Goal: Task Accomplishment & Management: Complete application form

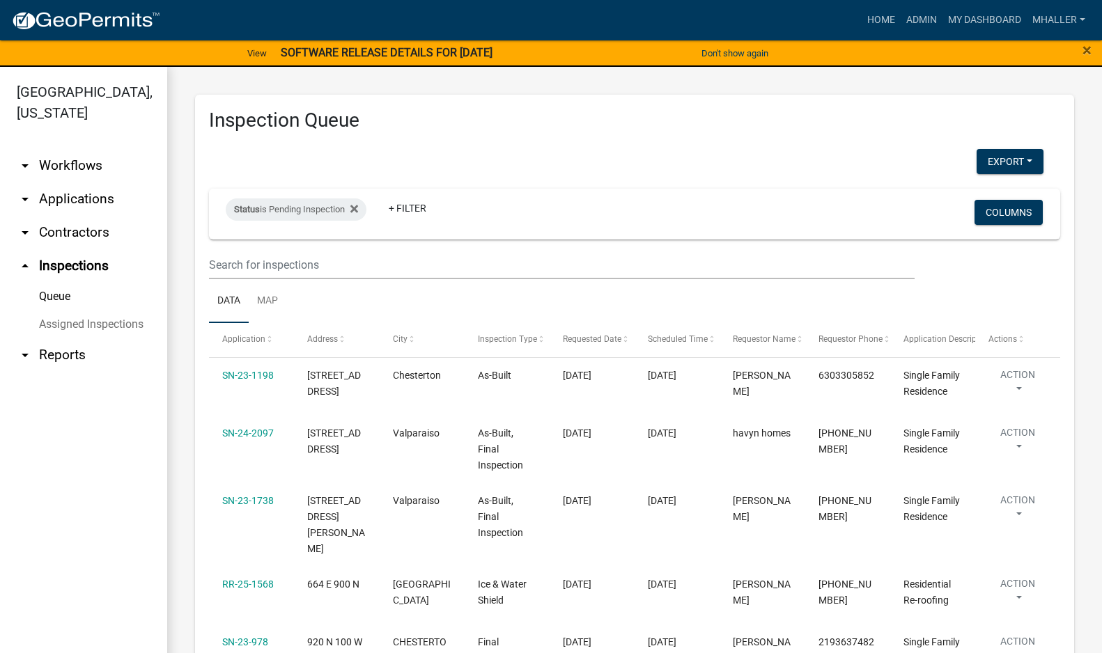
select select "1: 25"
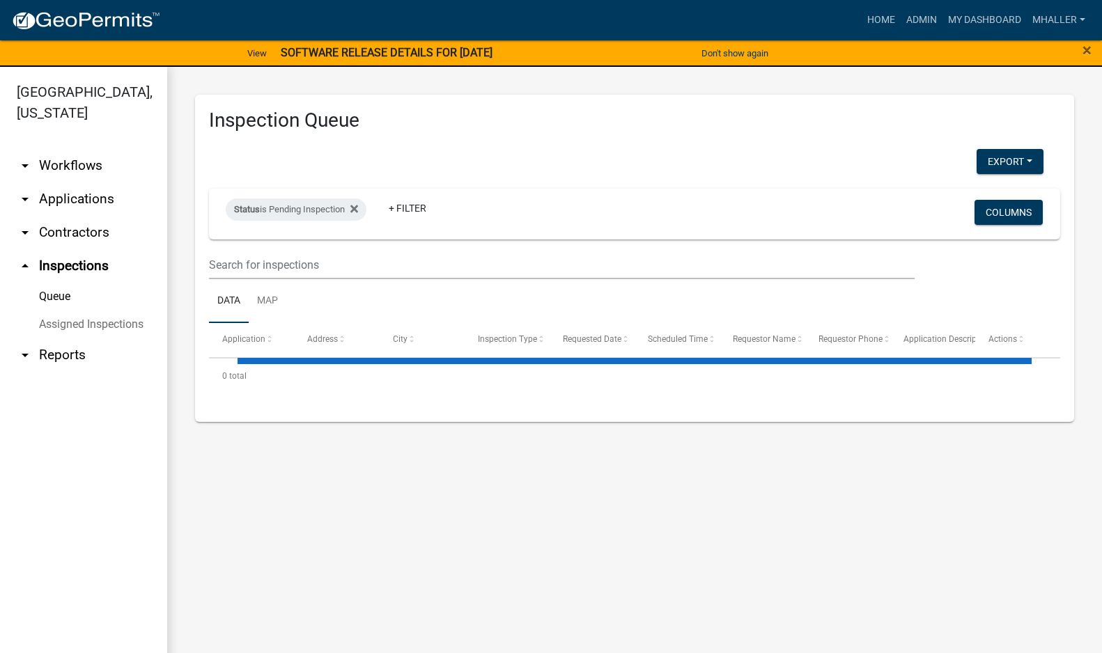
select select "1: 25"
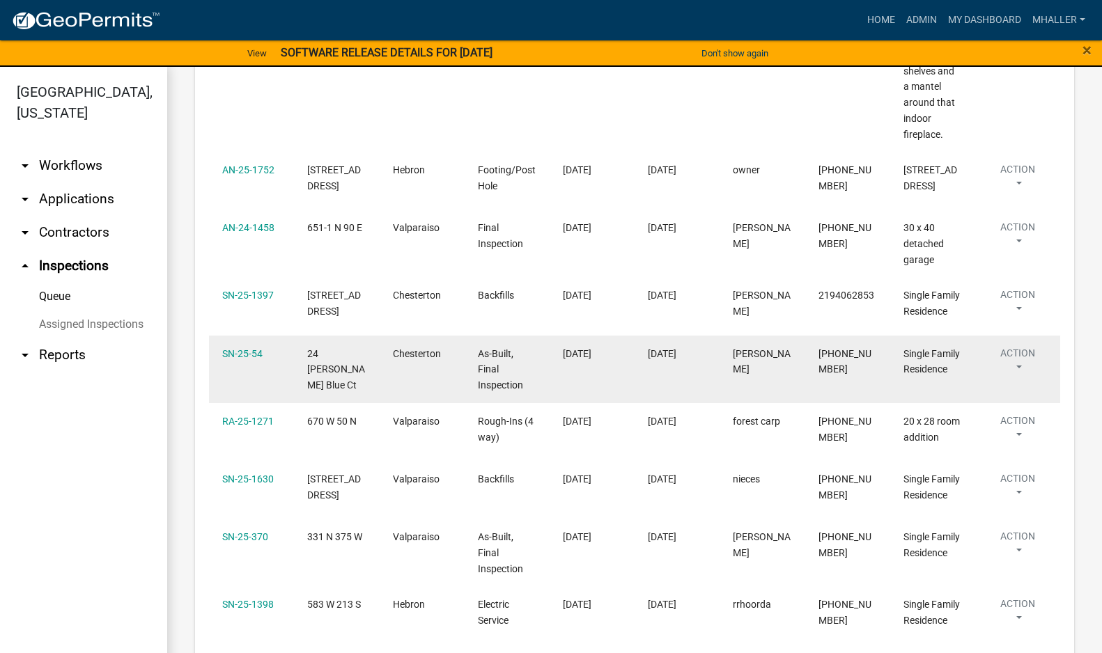
scroll to position [2089, 0]
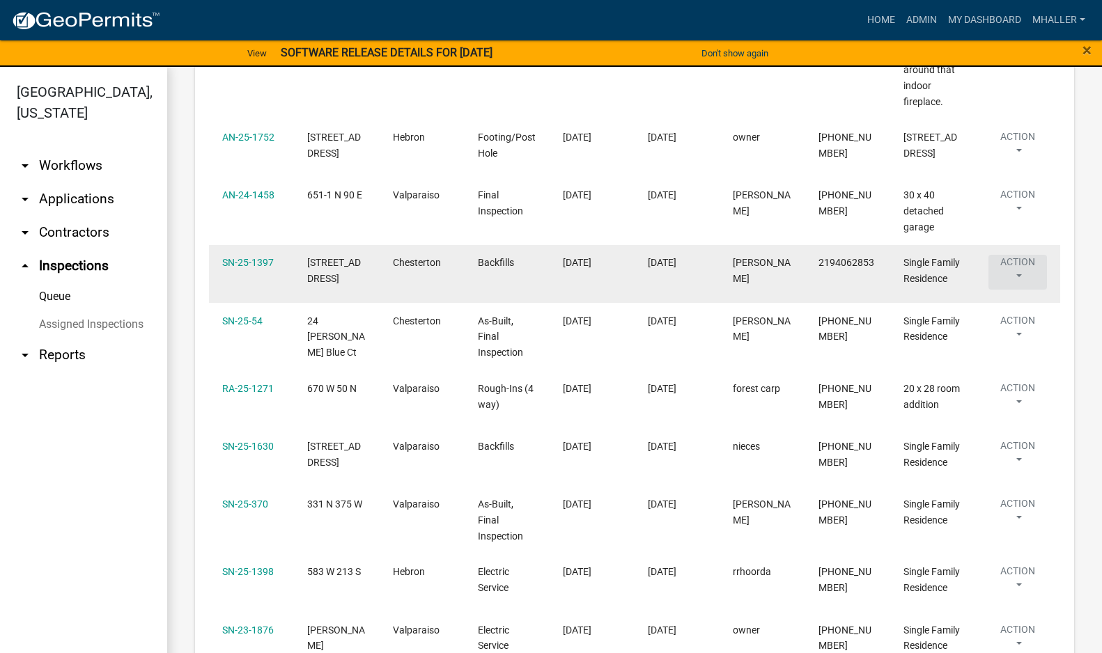
click at [1017, 255] on button "Action" at bounding box center [1017, 272] width 58 height 35
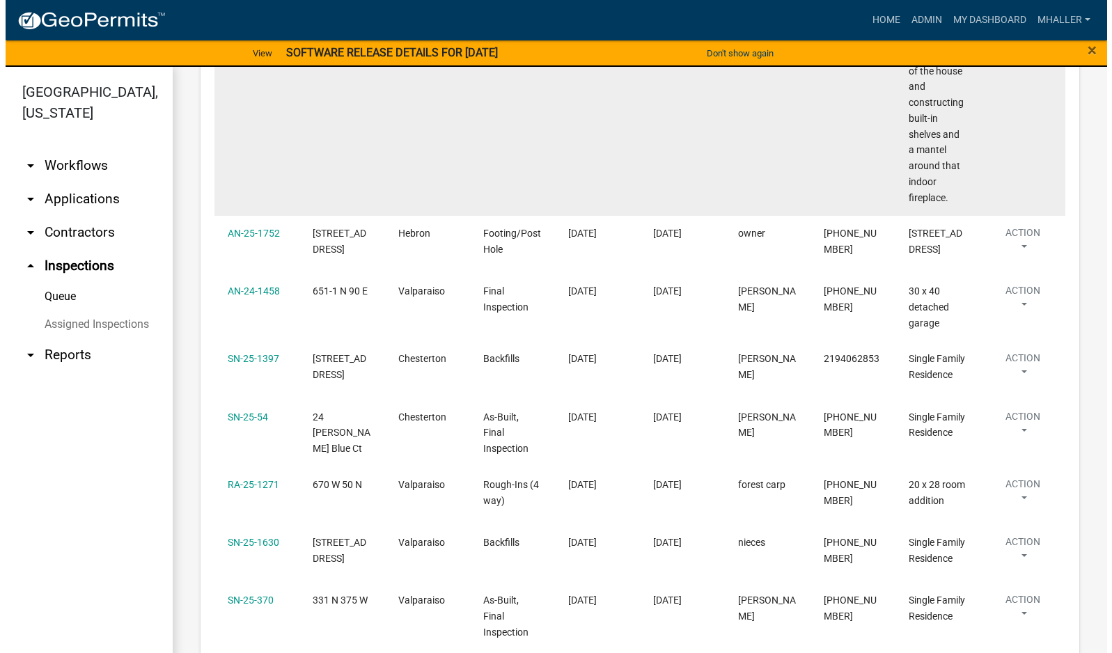
scroll to position [2071, 0]
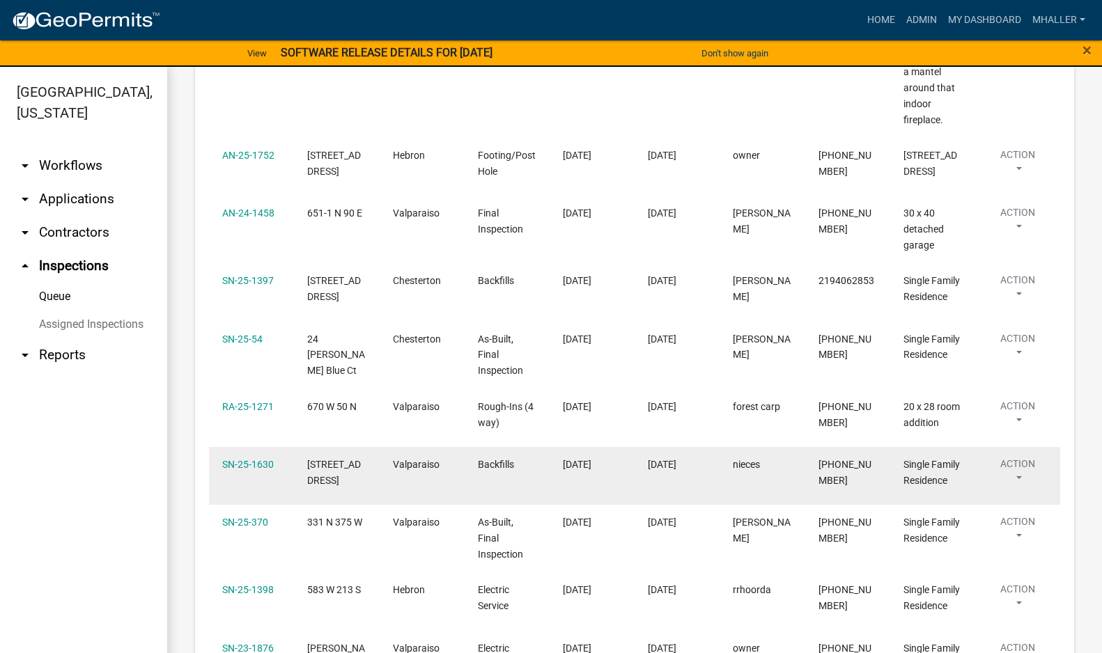
click at [1021, 457] on button "Action" at bounding box center [1017, 474] width 58 height 35
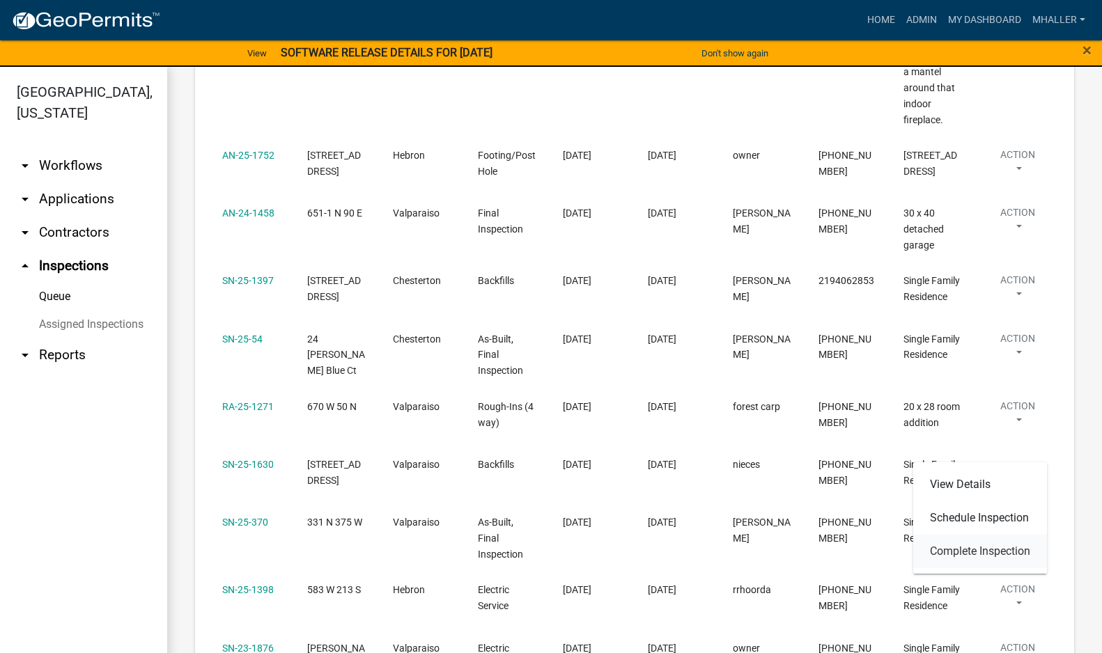
click at [976, 553] on link "Complete Inspection" at bounding box center [980, 551] width 134 height 33
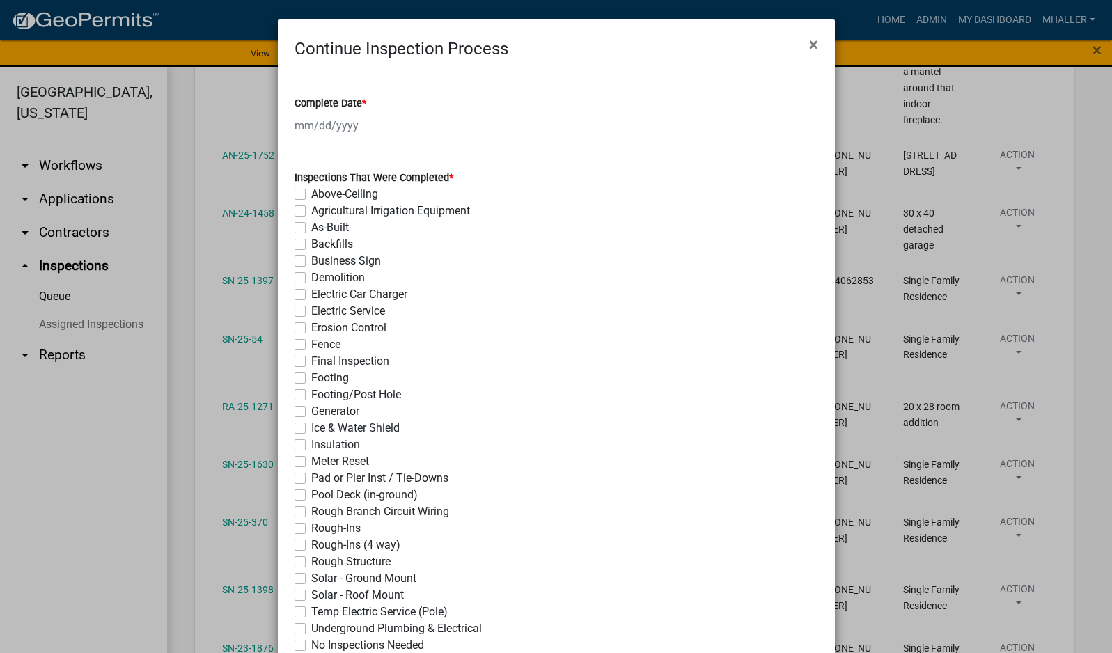
select select "10"
select select "2025"
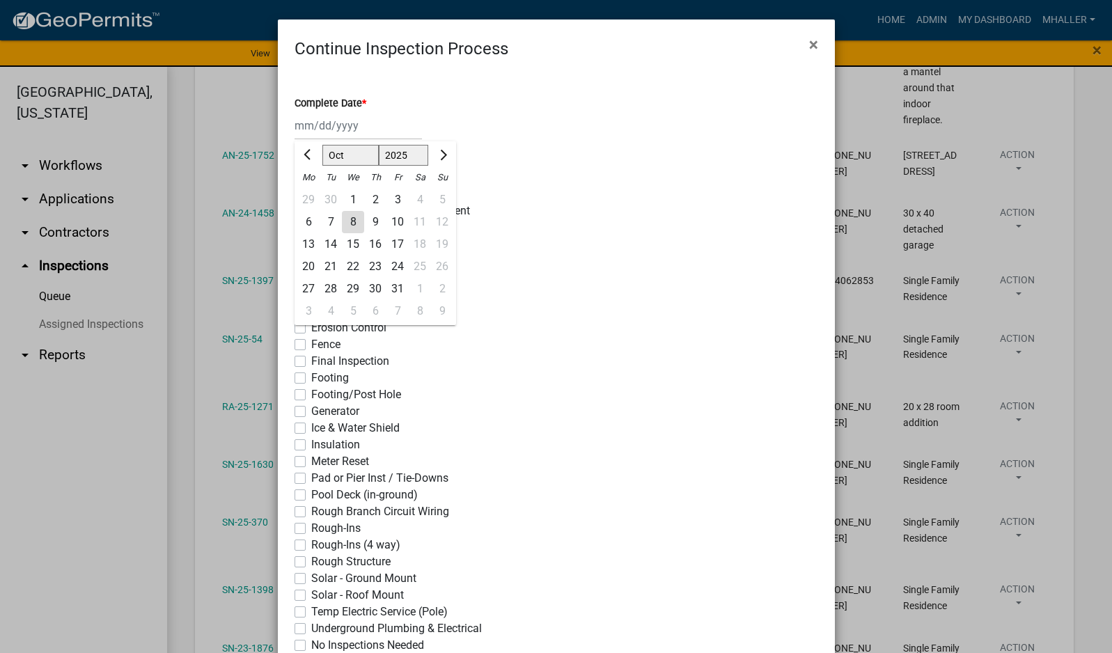
click at [336, 129] on div "Jan Feb Mar Apr May Jun Jul Aug Sep Oct Nov Dec 1525 1526 1527 1528 1529 1530 1…" at bounding box center [358, 125] width 127 height 29
click at [347, 222] on div "8" at bounding box center [353, 222] width 22 height 22
type input "[DATE]"
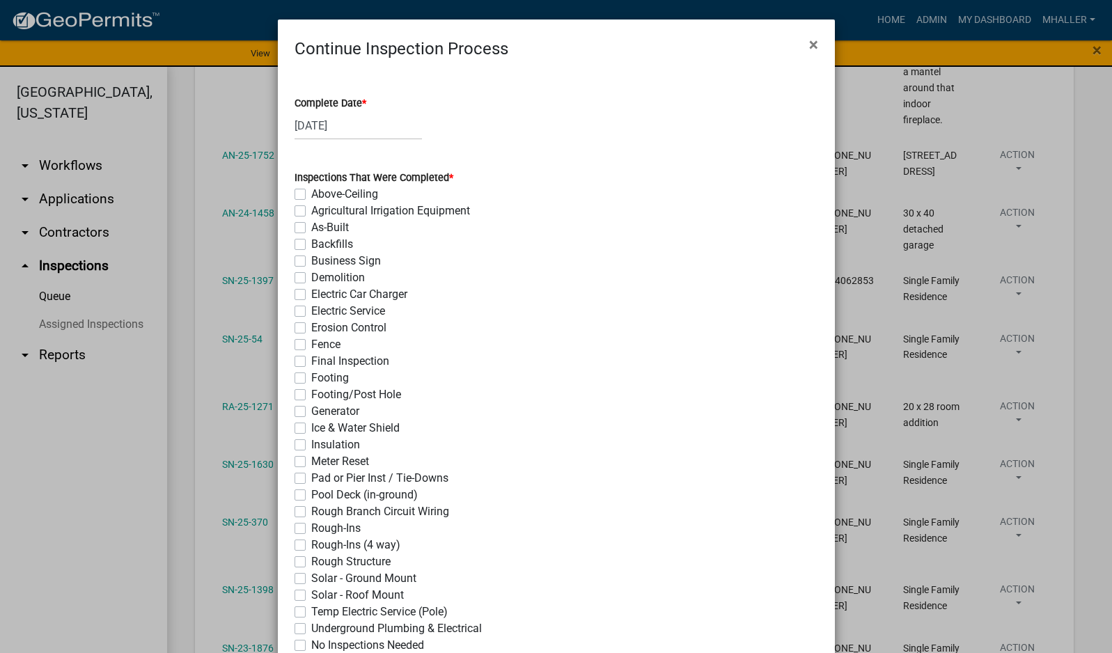
click at [311, 248] on label "Backfills" at bounding box center [332, 244] width 42 height 17
click at [311, 245] on input "Backfills" at bounding box center [315, 240] width 9 height 9
checkbox input "true"
checkbox input "false"
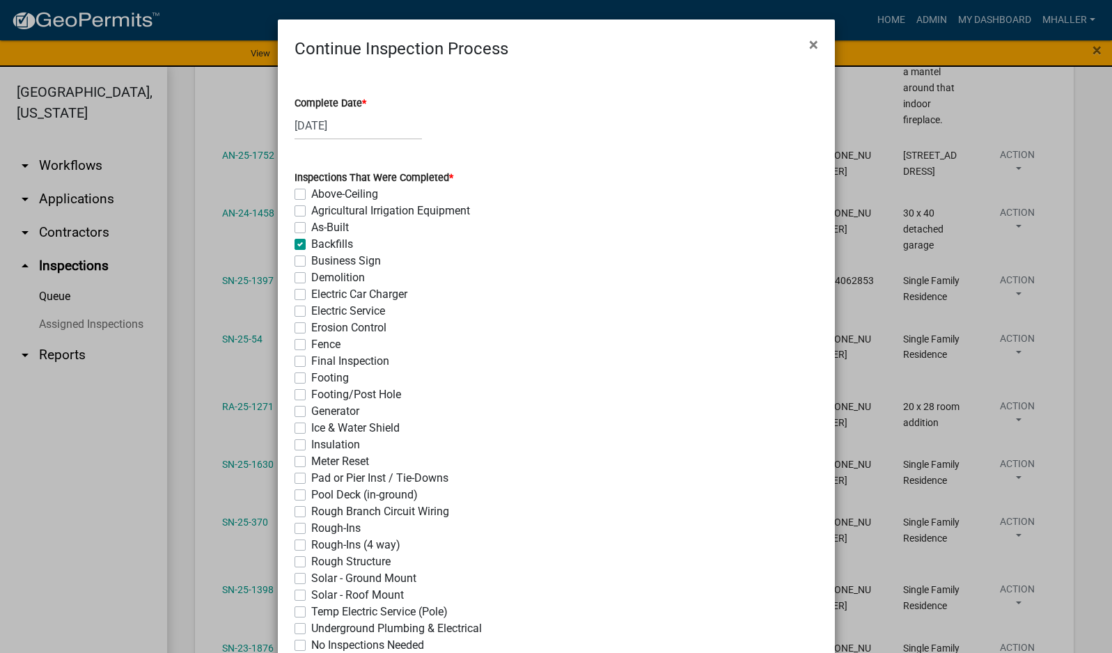
checkbox input "false"
checkbox input "true"
checkbox input "false"
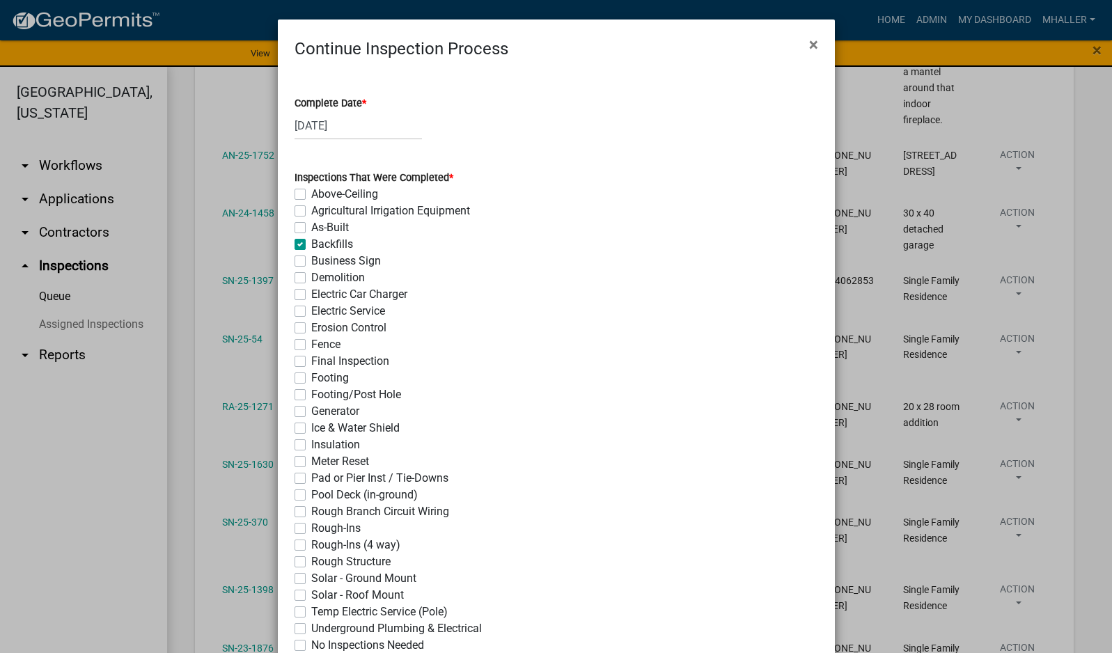
checkbox input "false"
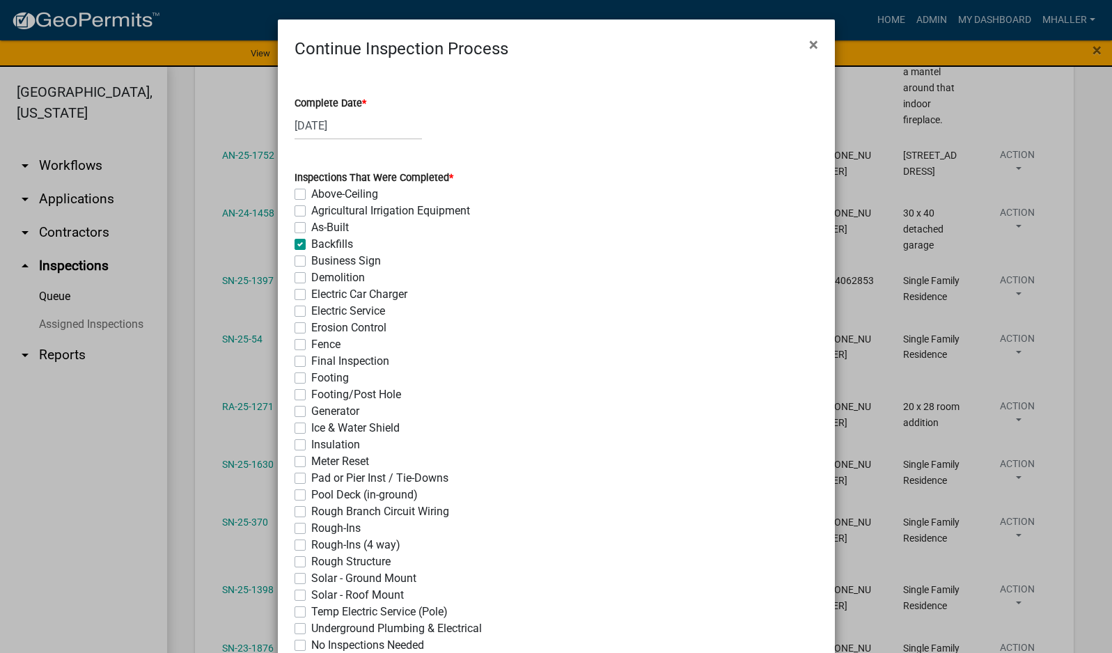
checkbox input "false"
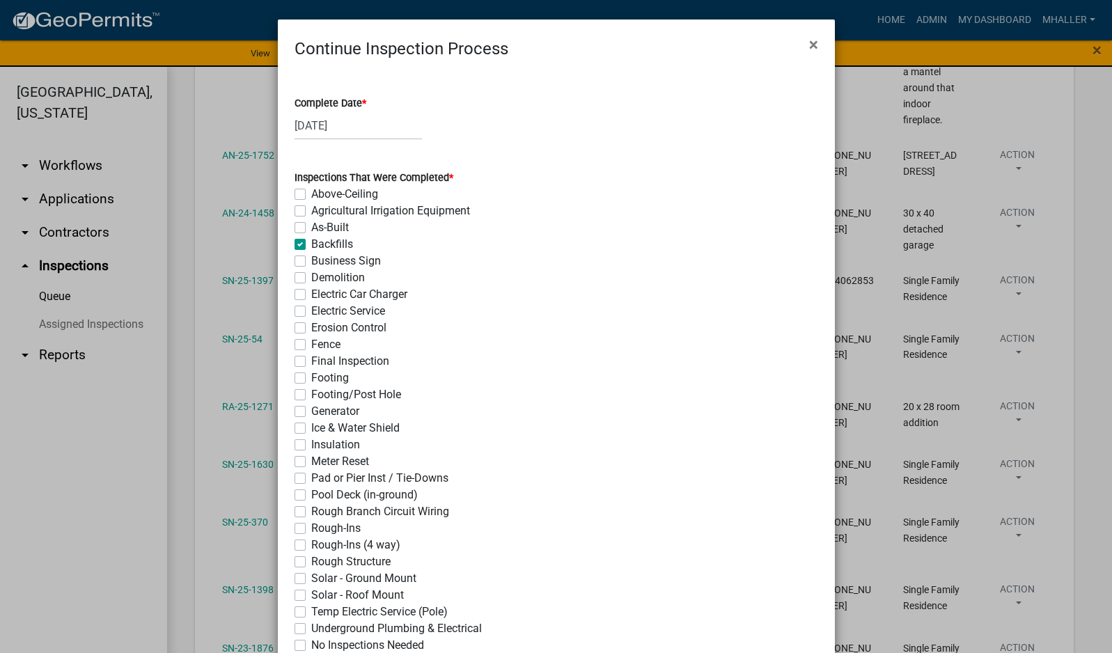
checkbox input "false"
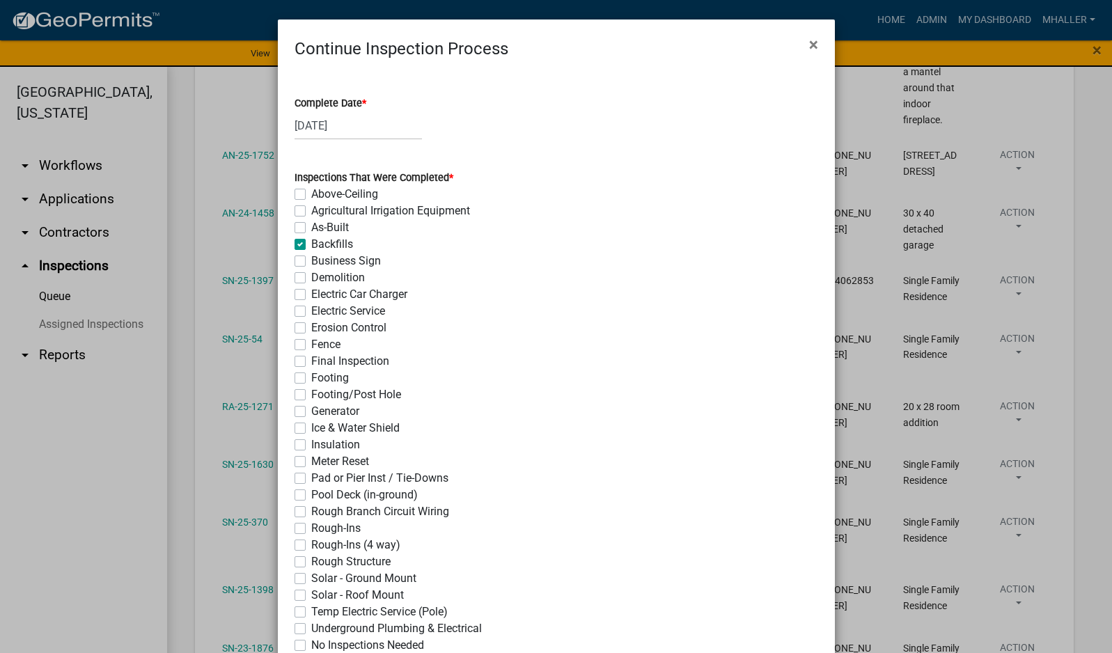
checkbox input "false"
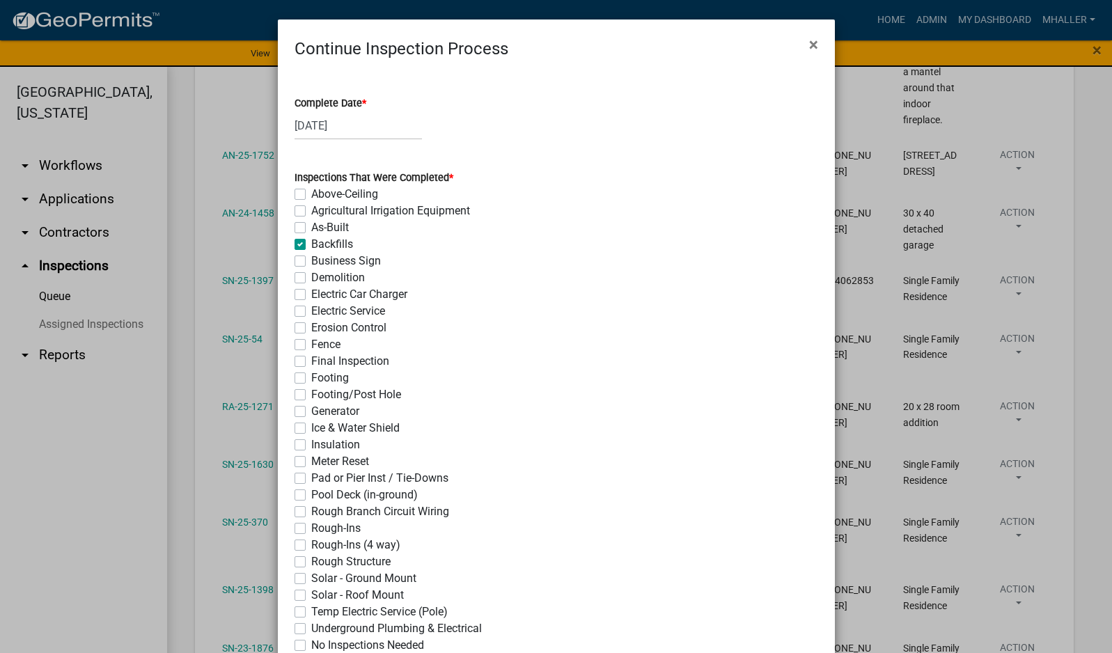
checkbox input "false"
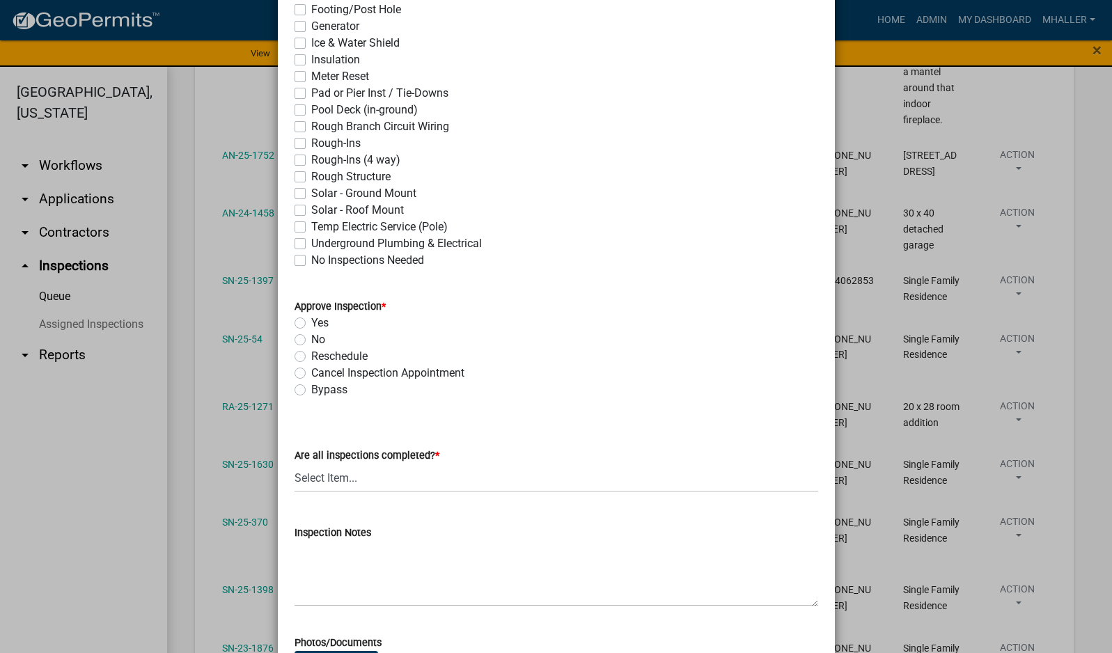
scroll to position [418, 0]
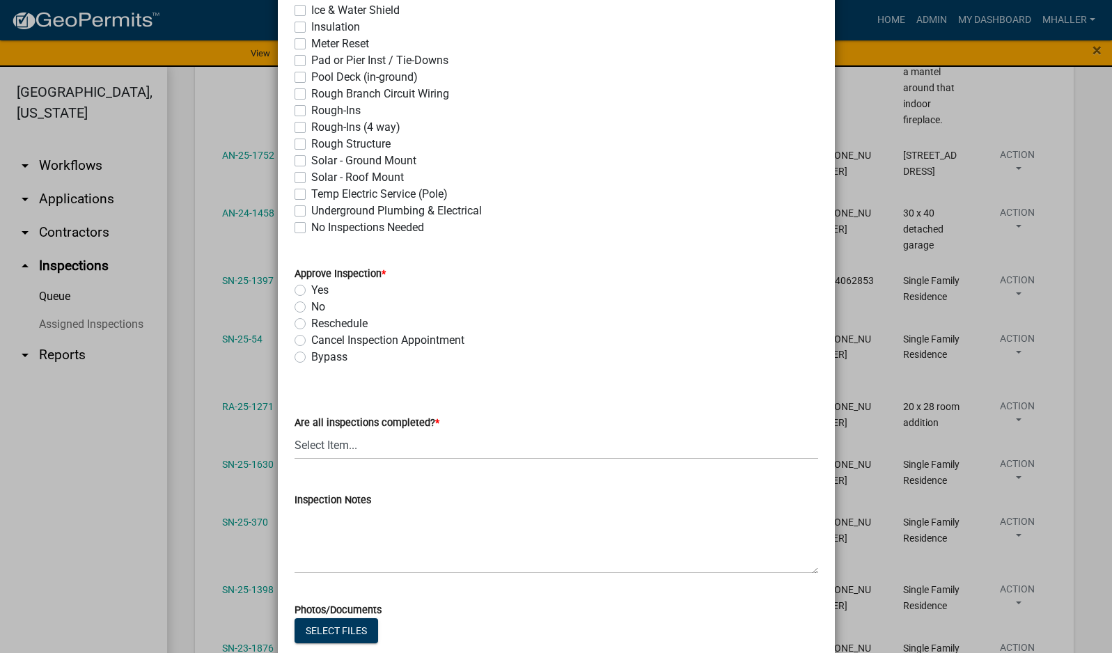
click at [311, 290] on label "Yes" at bounding box center [319, 290] width 17 height 17
click at [311, 290] on input "Yes" at bounding box center [315, 286] width 9 height 9
radio input "true"
click at [311, 291] on label "Yes" at bounding box center [319, 290] width 17 height 17
click at [311, 291] on input "Yes" at bounding box center [315, 286] width 9 height 9
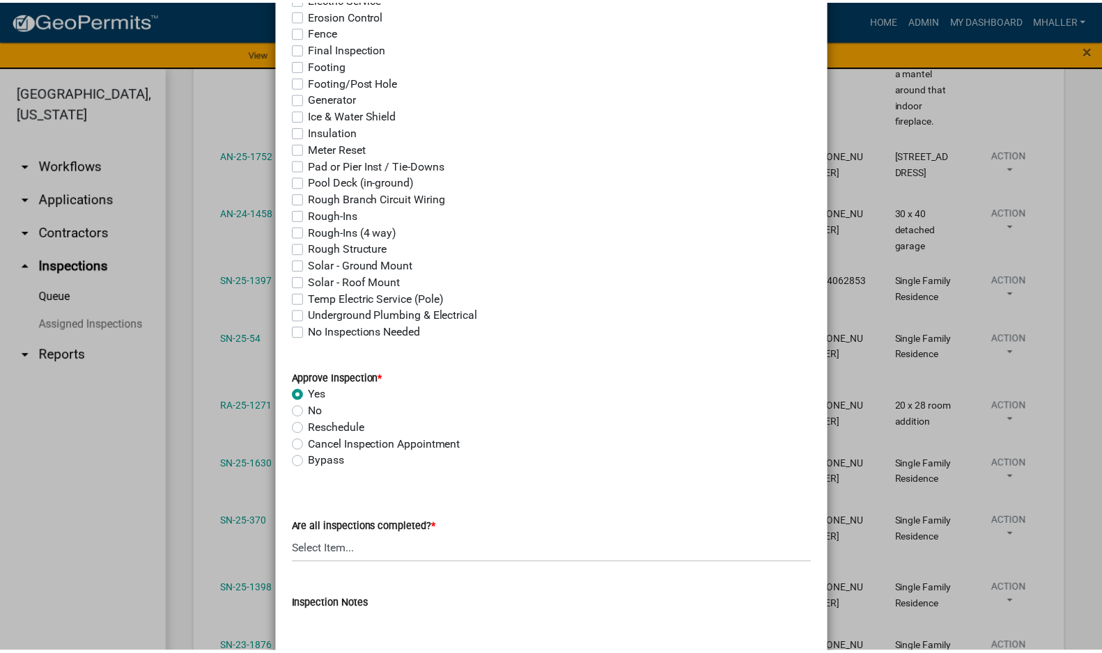
scroll to position [0, 0]
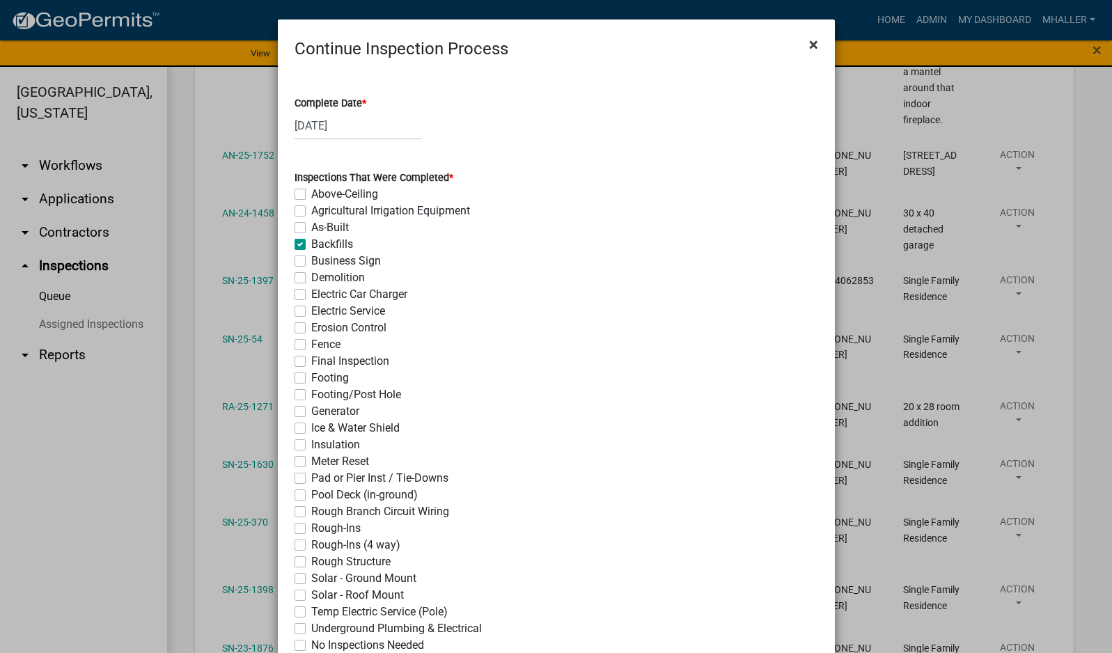
click at [809, 40] on span "×" at bounding box center [813, 44] width 9 height 19
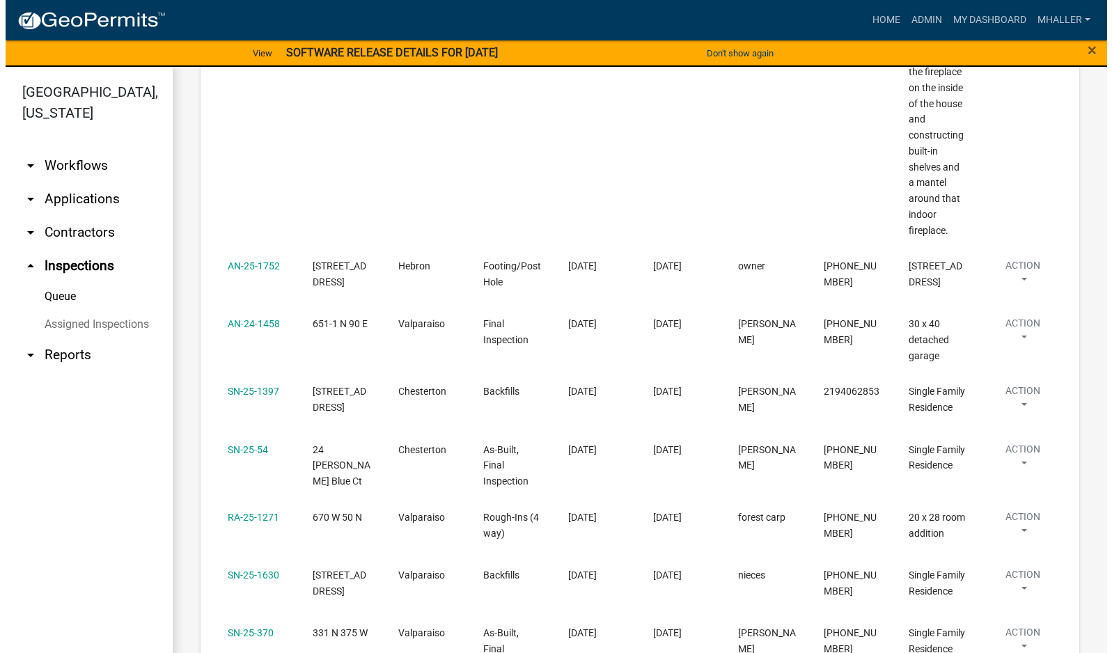
scroll to position [1953, 0]
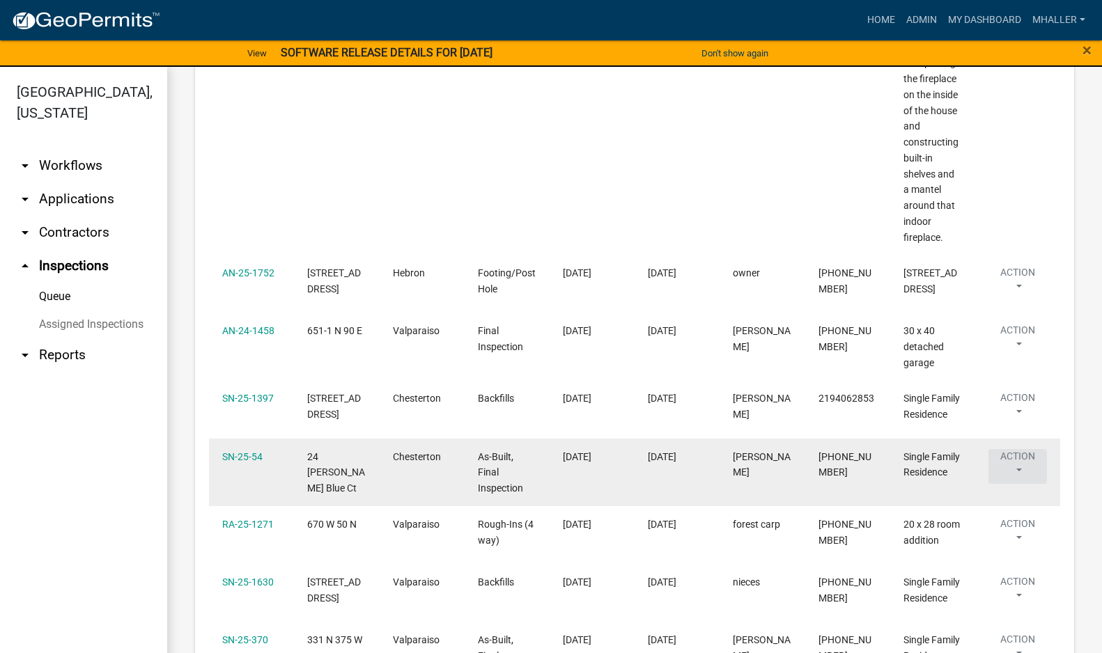
click at [1016, 449] on button "Action" at bounding box center [1017, 466] width 58 height 35
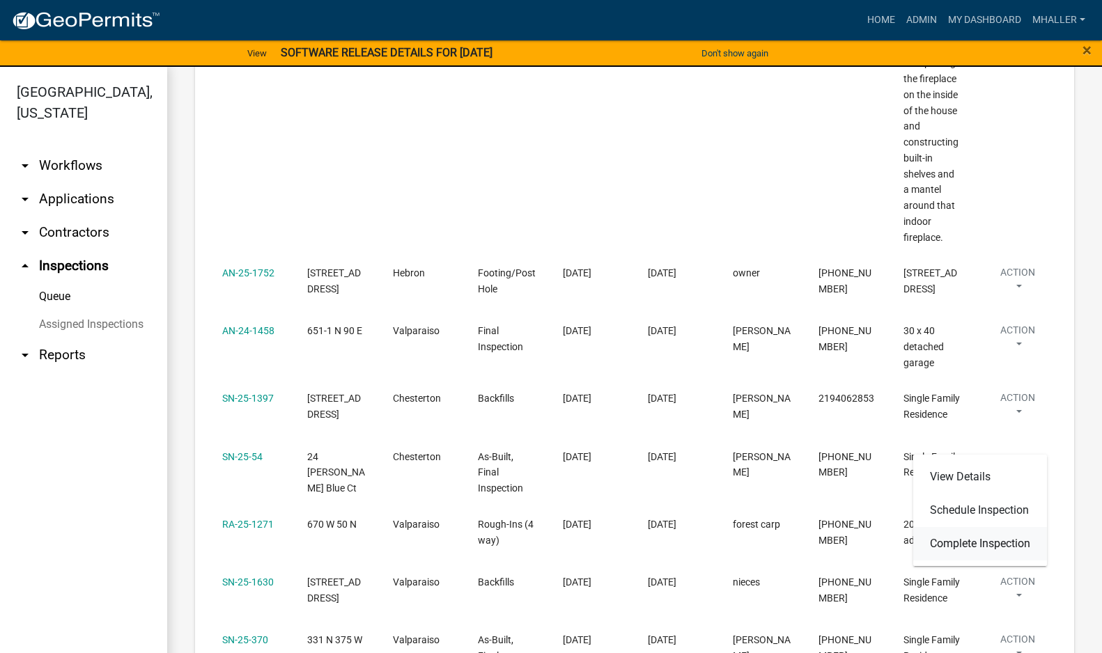
click at [984, 547] on link "Complete Inspection" at bounding box center [980, 543] width 134 height 33
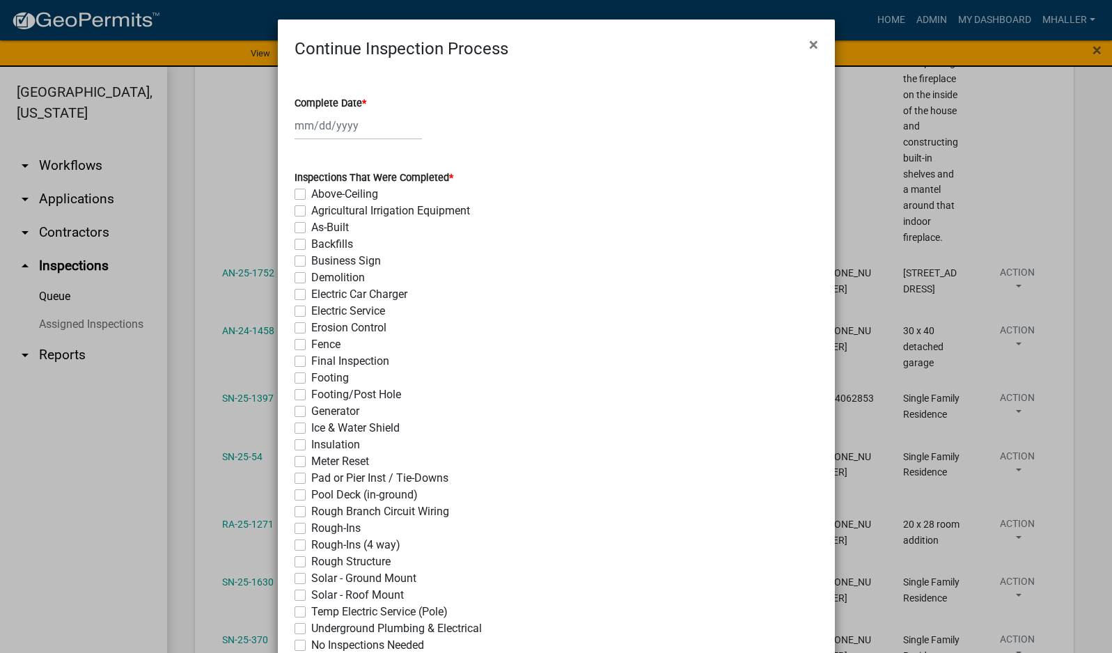
select select "10"
select select "2025"
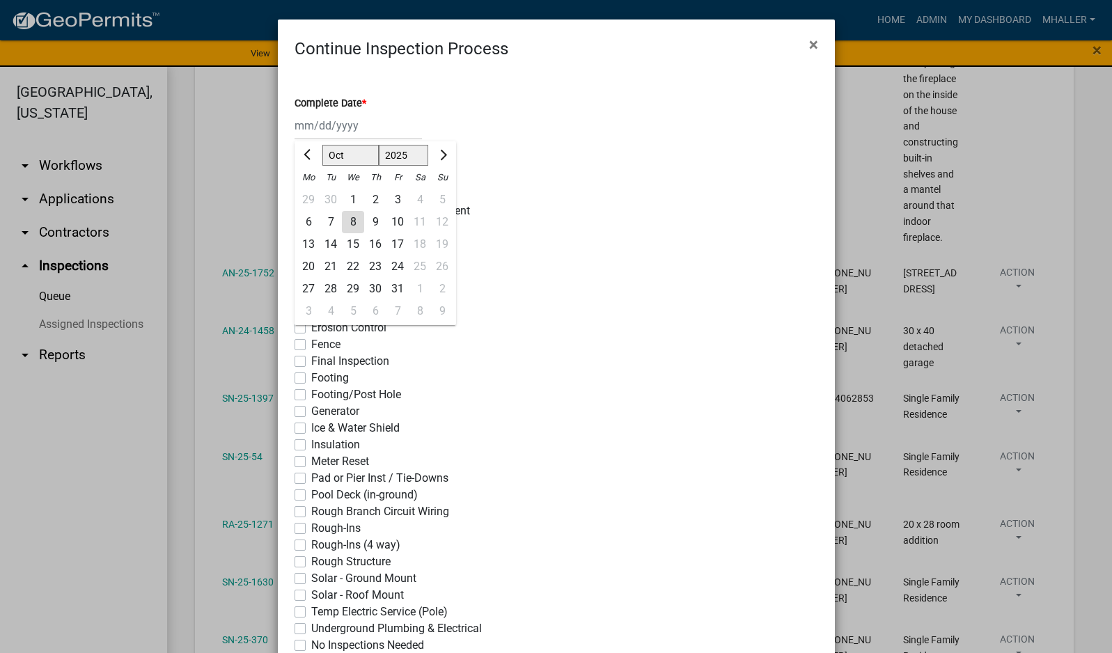
drag, startPoint x: 320, startPoint y: 118, endPoint x: 327, endPoint y: 128, distance: 11.6
click at [320, 118] on div "Jan Feb Mar Apr May Jun Jul Aug Sep Oct Nov Dec 1525 1526 1527 1528 1529 1530 1…" at bounding box center [358, 125] width 127 height 29
click at [348, 223] on div "8" at bounding box center [353, 222] width 22 height 22
type input "[DATE]"
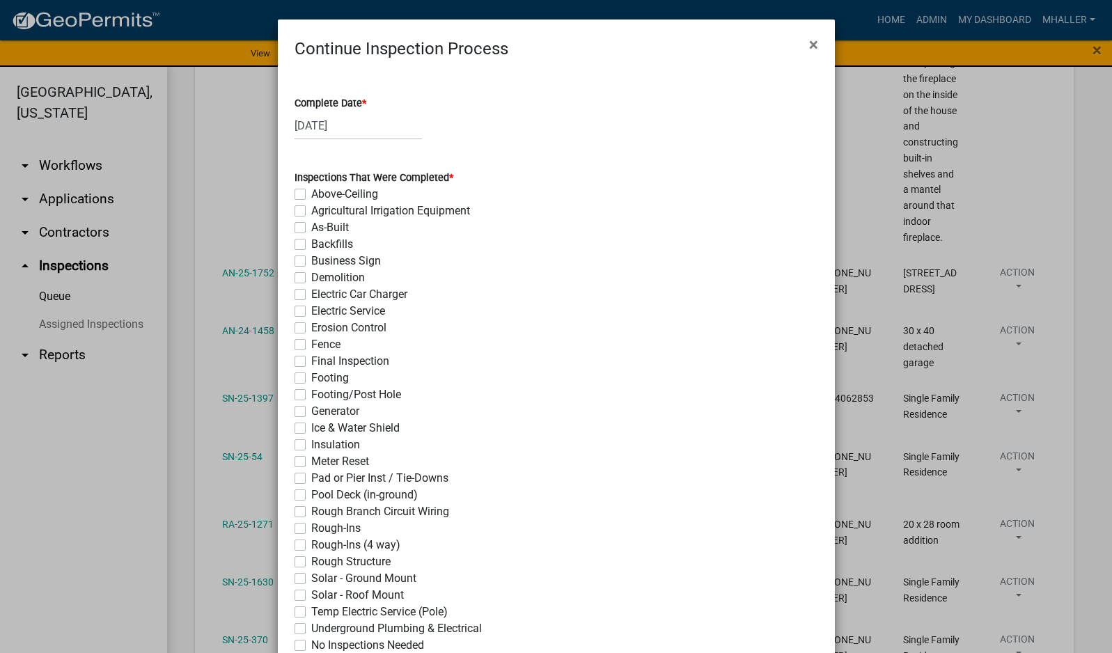
click at [311, 232] on label "As-Built" at bounding box center [330, 227] width 38 height 17
click at [311, 228] on input "As-Built" at bounding box center [315, 223] width 9 height 9
checkbox input "true"
checkbox input "false"
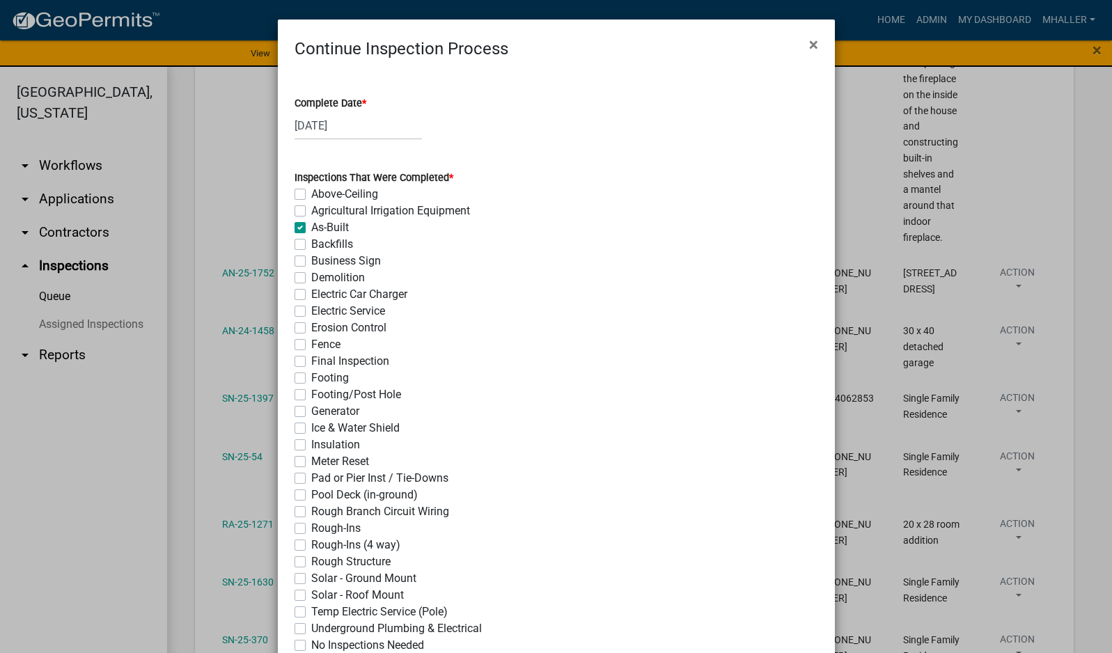
checkbox input "true"
checkbox input "false"
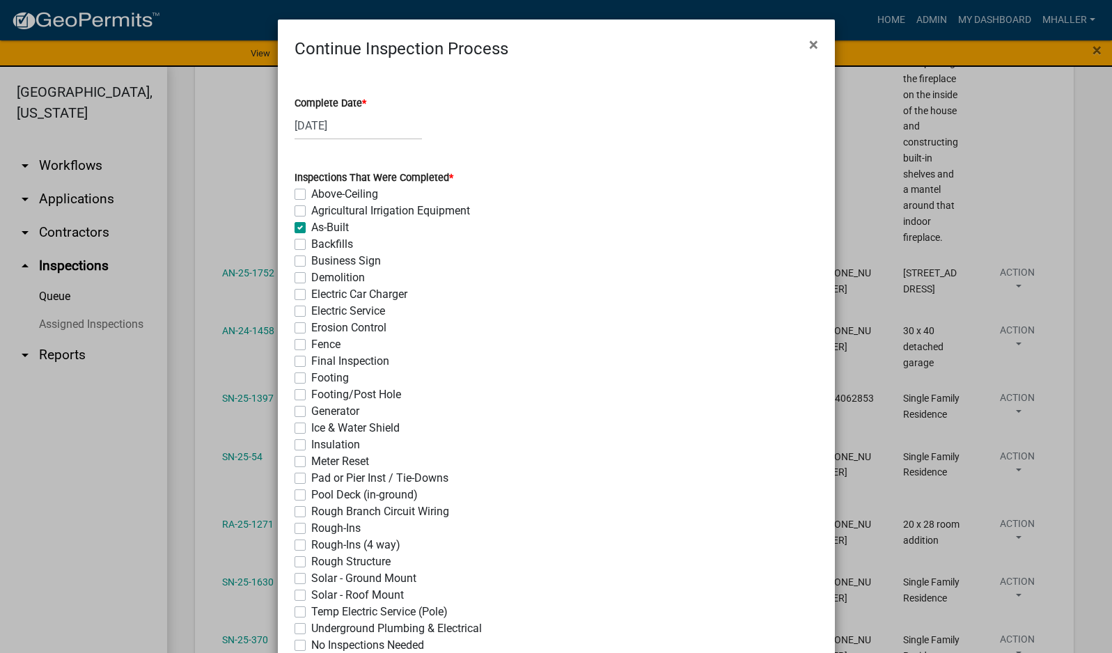
checkbox input "false"
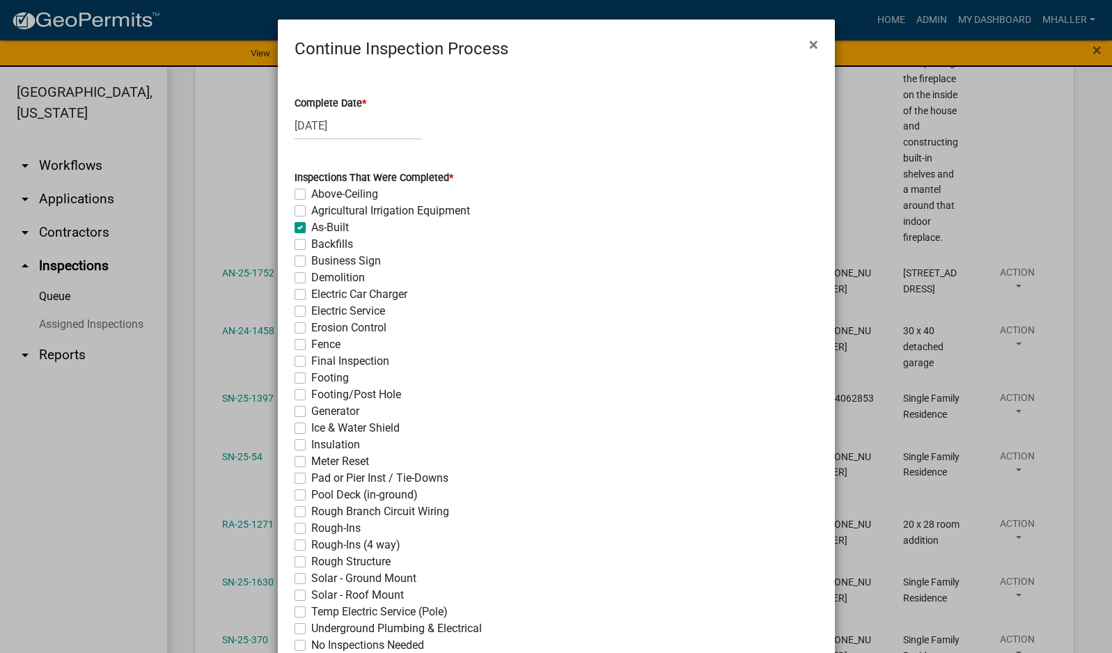
checkbox input "false"
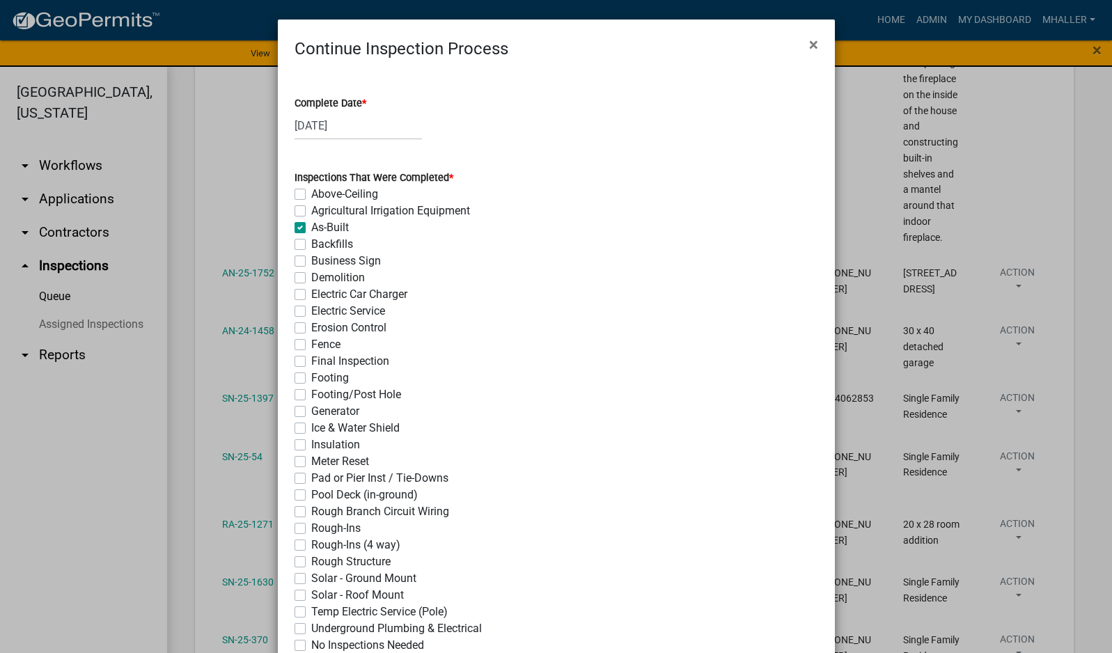
checkbox input "false"
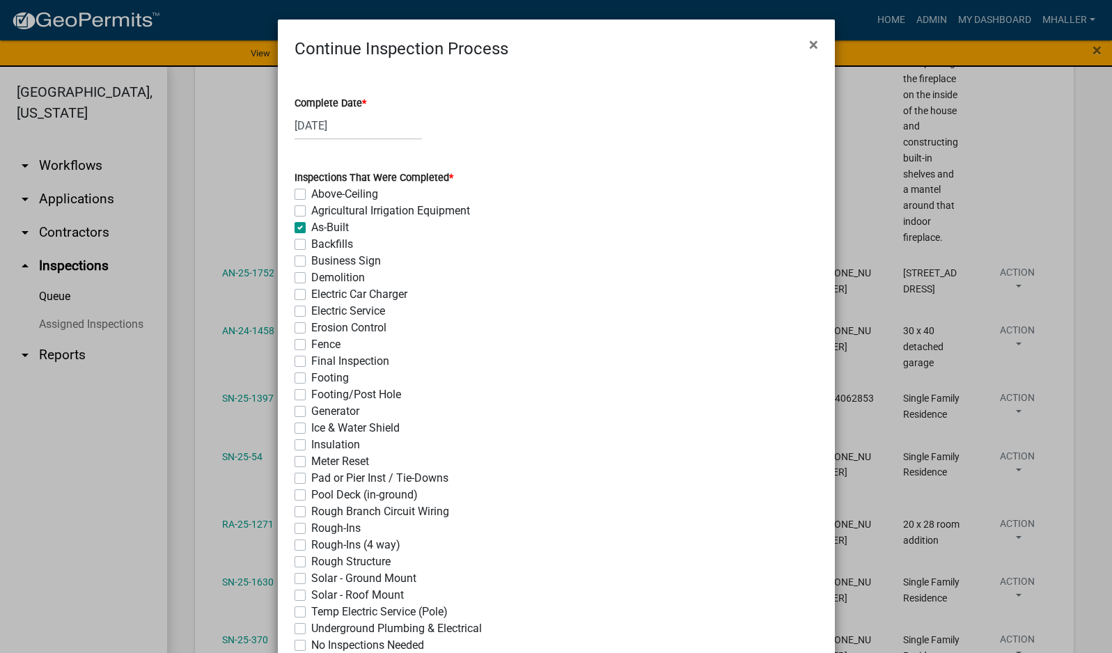
checkbox input "false"
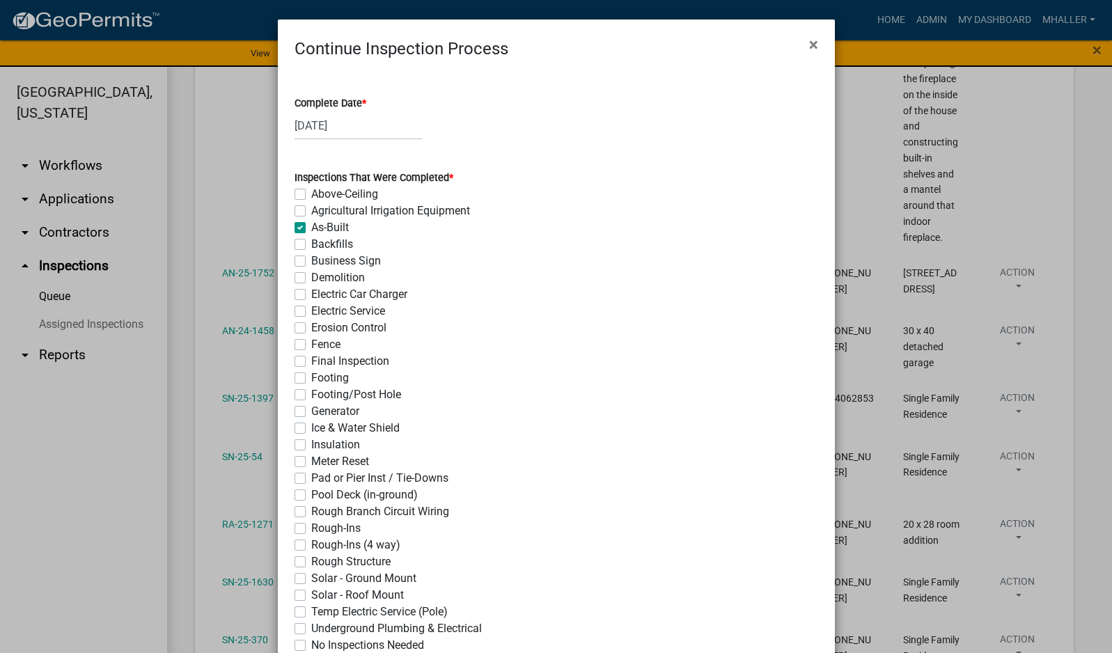
checkbox input "false"
click at [311, 363] on label "Final Inspection" at bounding box center [350, 361] width 78 height 17
click at [311, 362] on input "Final Inspection" at bounding box center [315, 357] width 9 height 9
checkbox input "true"
checkbox input "false"
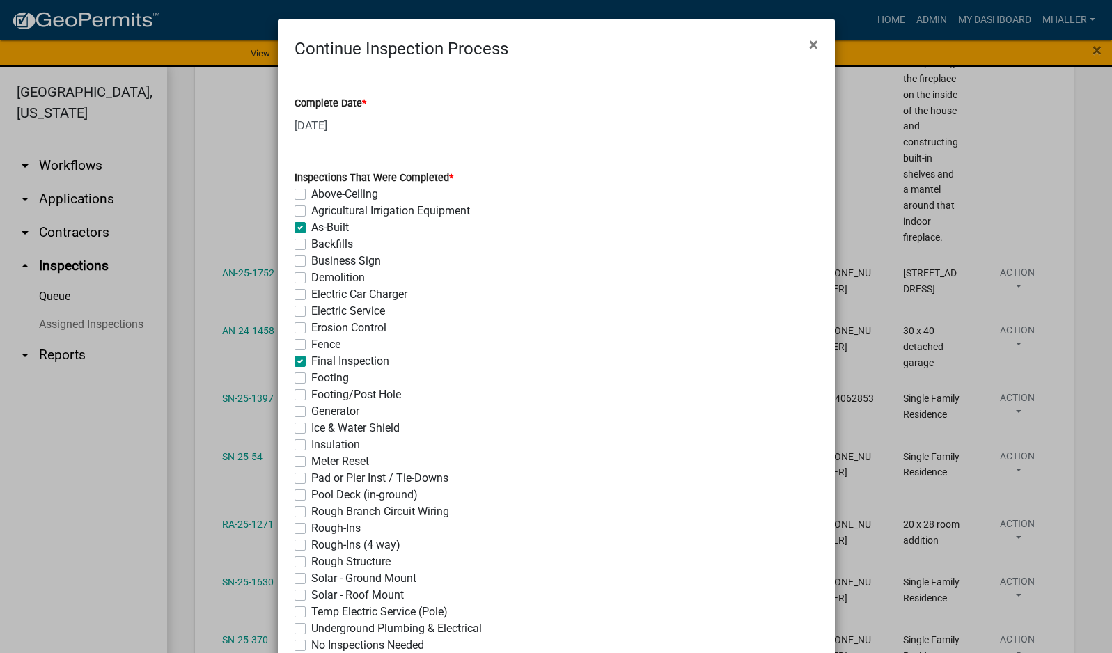
checkbox input "false"
checkbox input "true"
checkbox input "false"
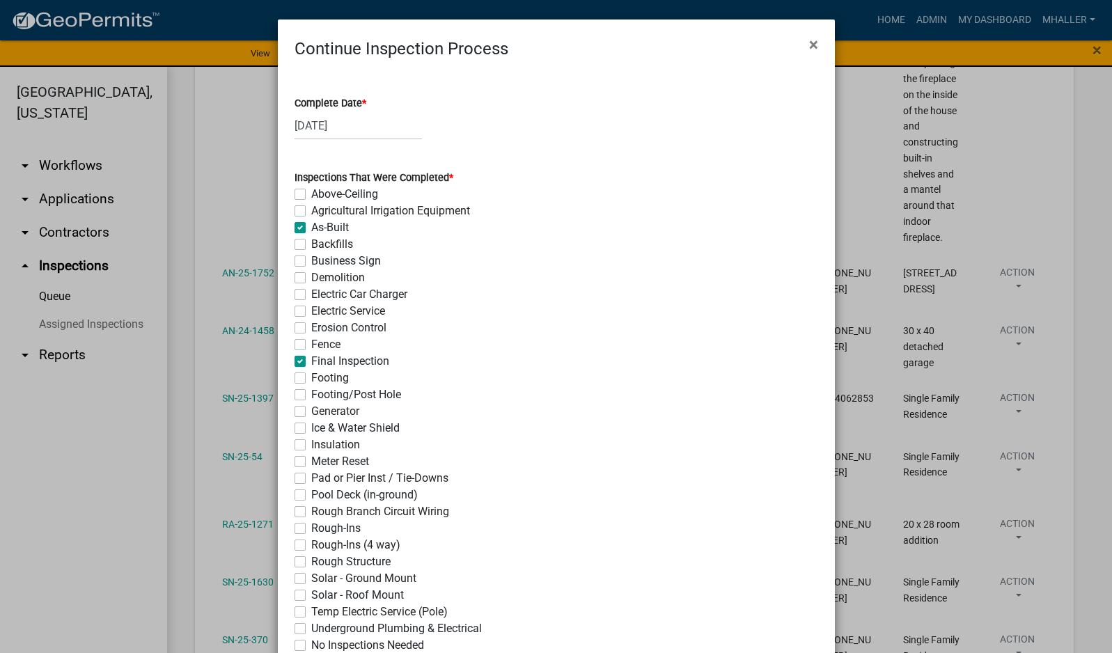
checkbox input "false"
checkbox input "true"
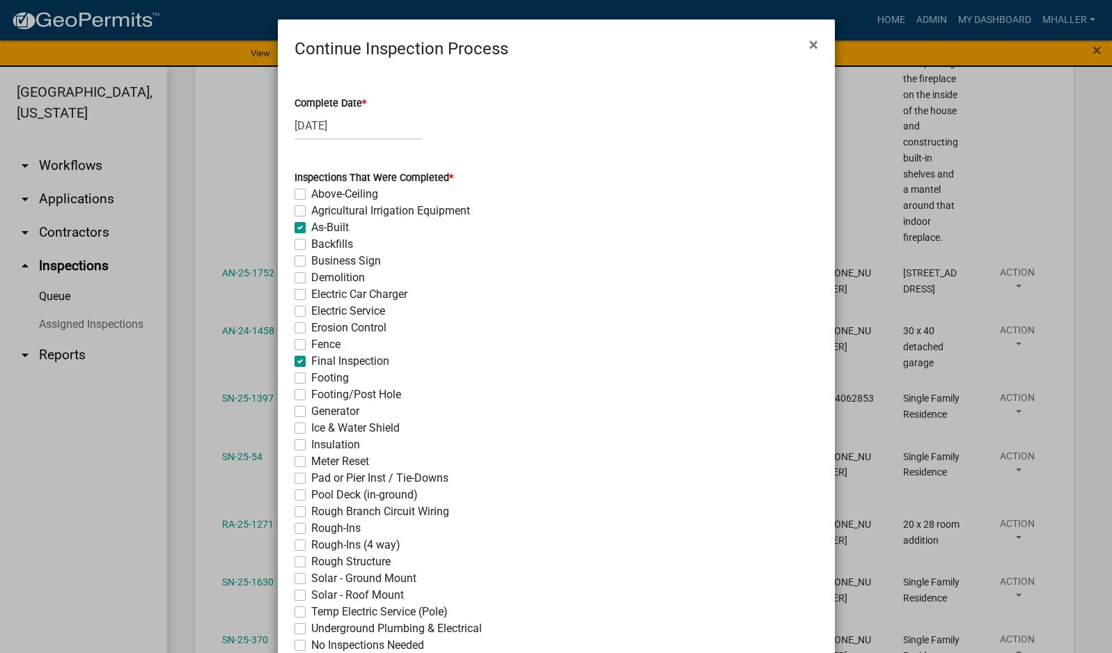
checkbox input "false"
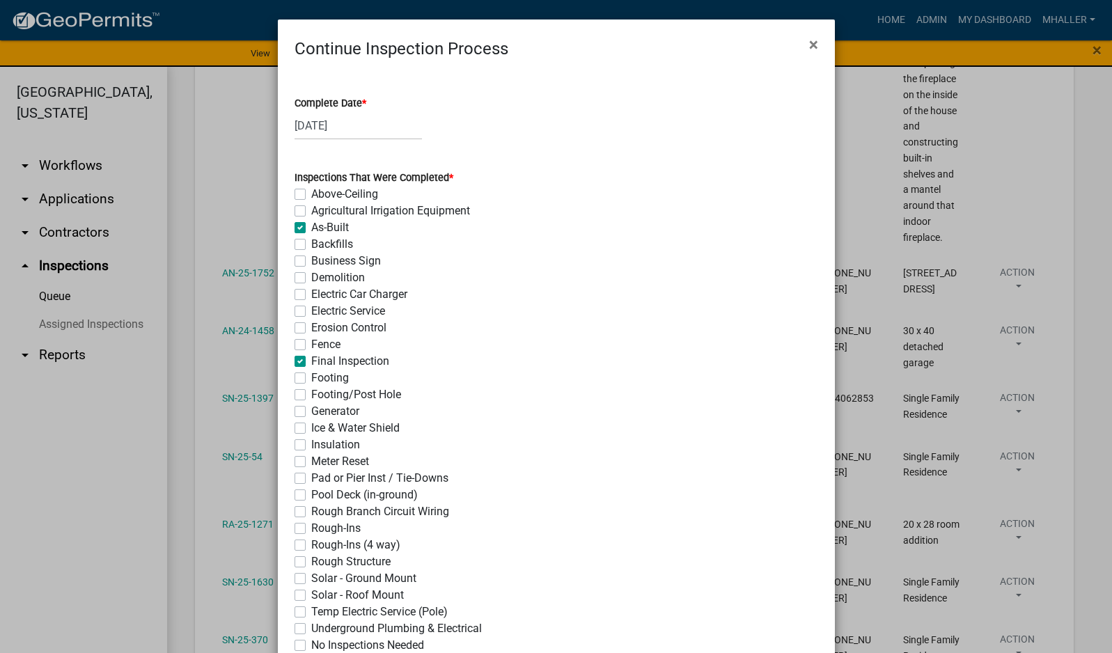
checkbox input "false"
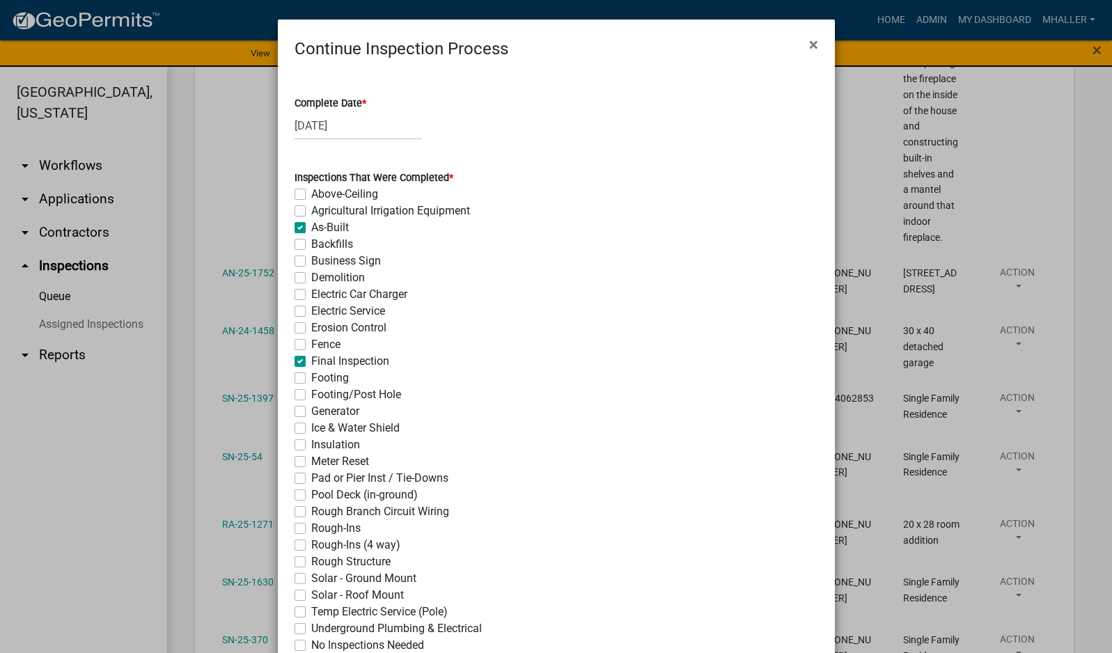
checkbox input "false"
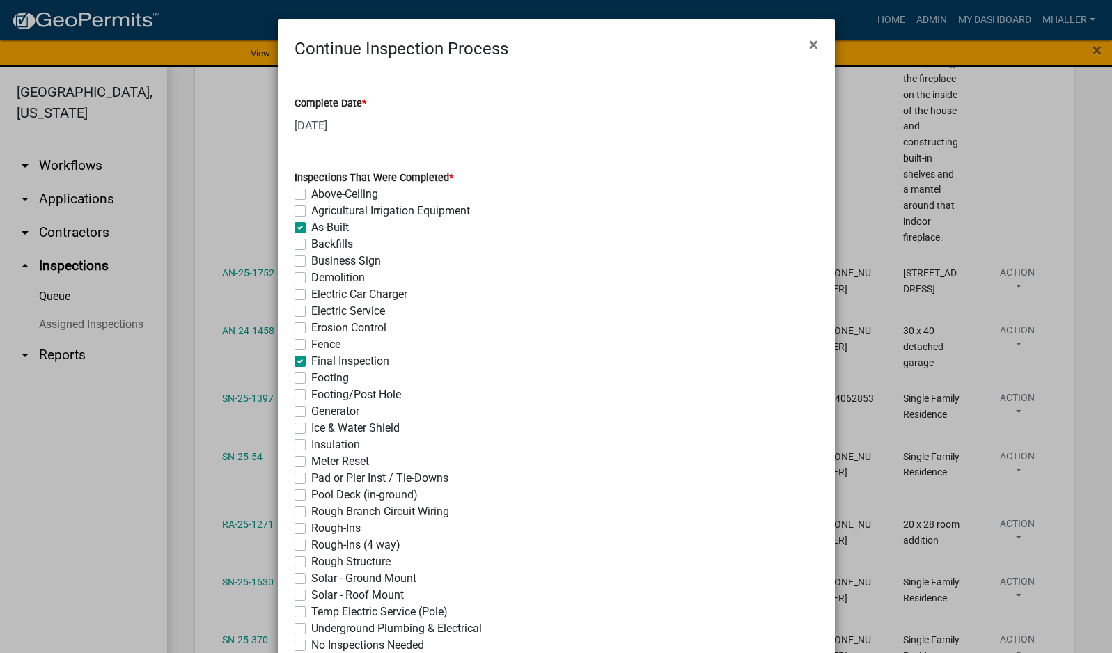
checkbox input "false"
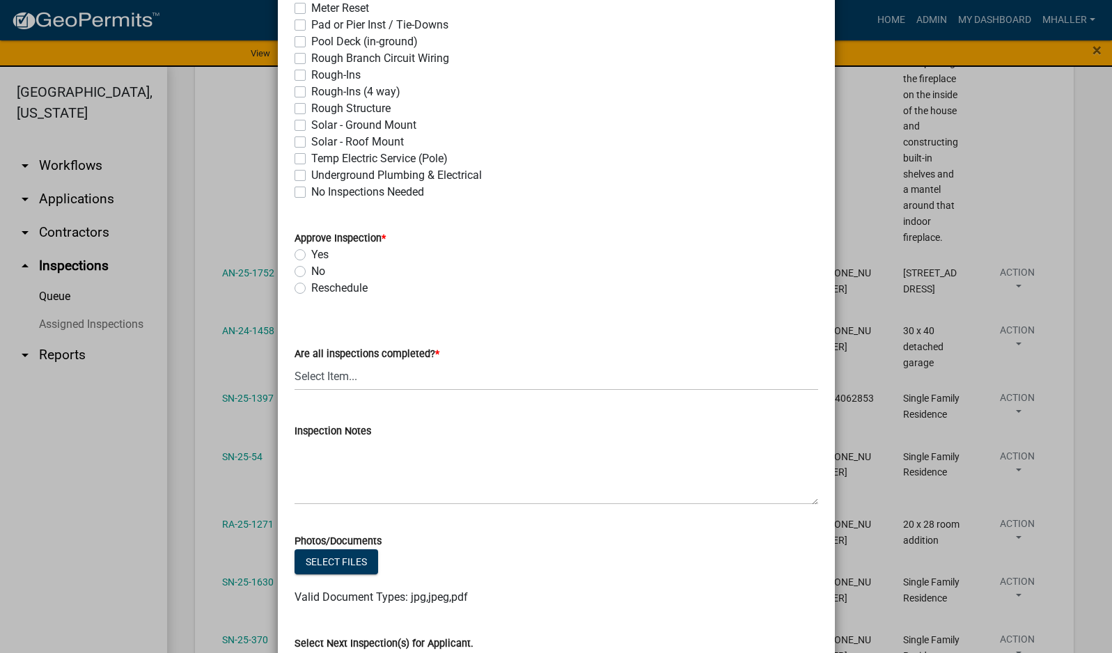
scroll to position [557, 0]
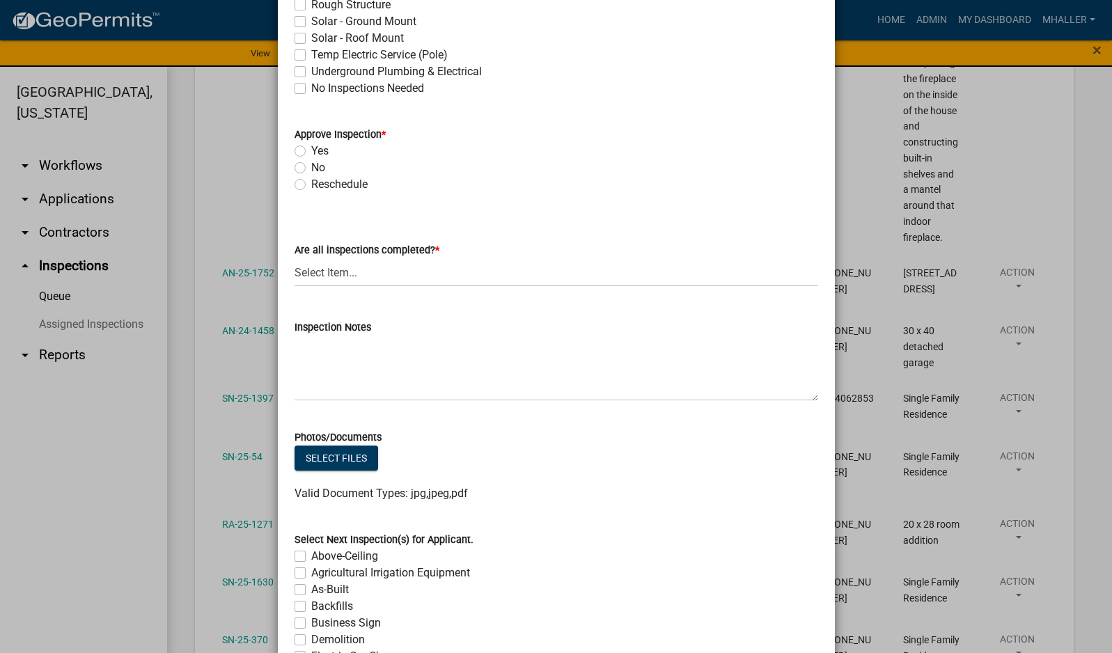
click at [311, 151] on label "Yes" at bounding box center [319, 151] width 17 height 17
click at [311, 151] on input "Yes" at bounding box center [315, 147] width 9 height 9
radio input "true"
drag, startPoint x: 366, startPoint y: 276, endPoint x: 366, endPoint y: 286, distance: 9.8
click at [366, 277] on select "Select Item... Yes - All Inspections Have Been Completed No - More Inspections …" at bounding box center [557, 272] width 524 height 29
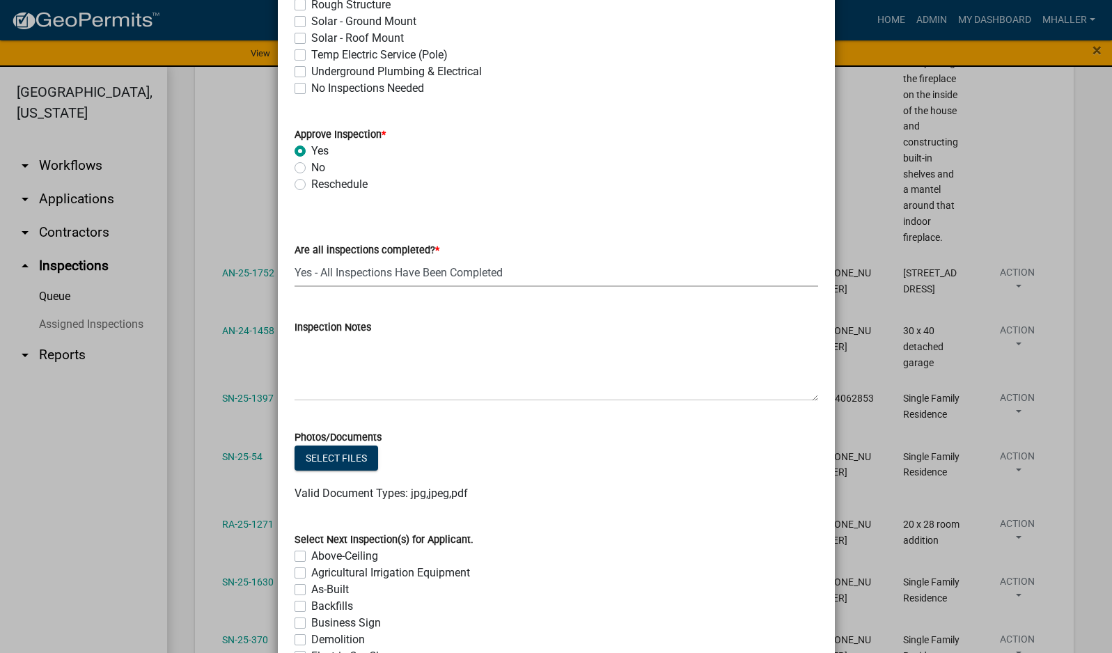
click at [295, 258] on select "Select Item... Yes - All Inspections Have Been Completed No - More Inspections …" at bounding box center [557, 272] width 524 height 29
select select "9a8ccc90-dcd1-4d2c-ac64-5460e8d85408"
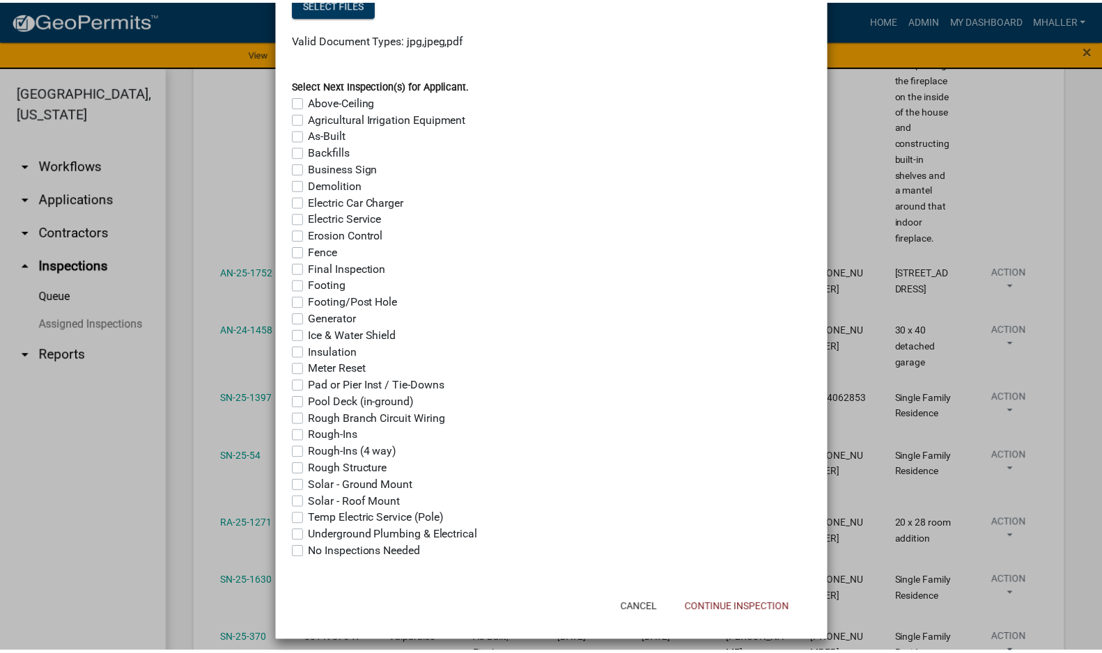
scroll to position [1020, 0]
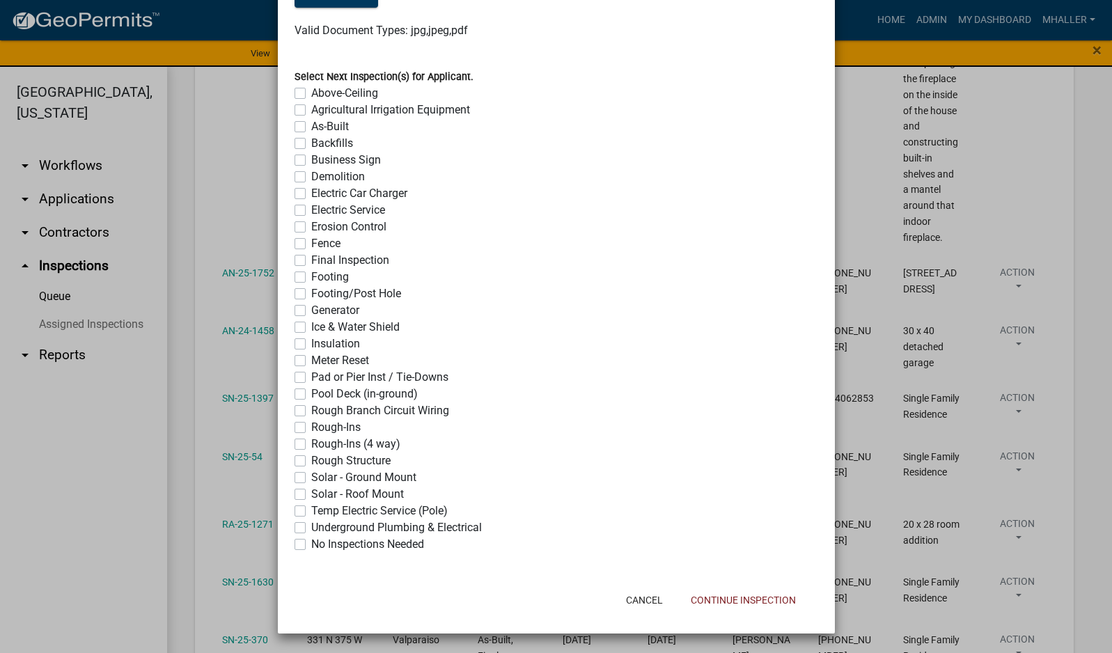
click at [311, 548] on label "No Inspections Needed" at bounding box center [367, 544] width 113 height 17
click at [311, 545] on input "No Inspections Needed" at bounding box center [315, 540] width 9 height 9
checkbox input "true"
checkbox input "false"
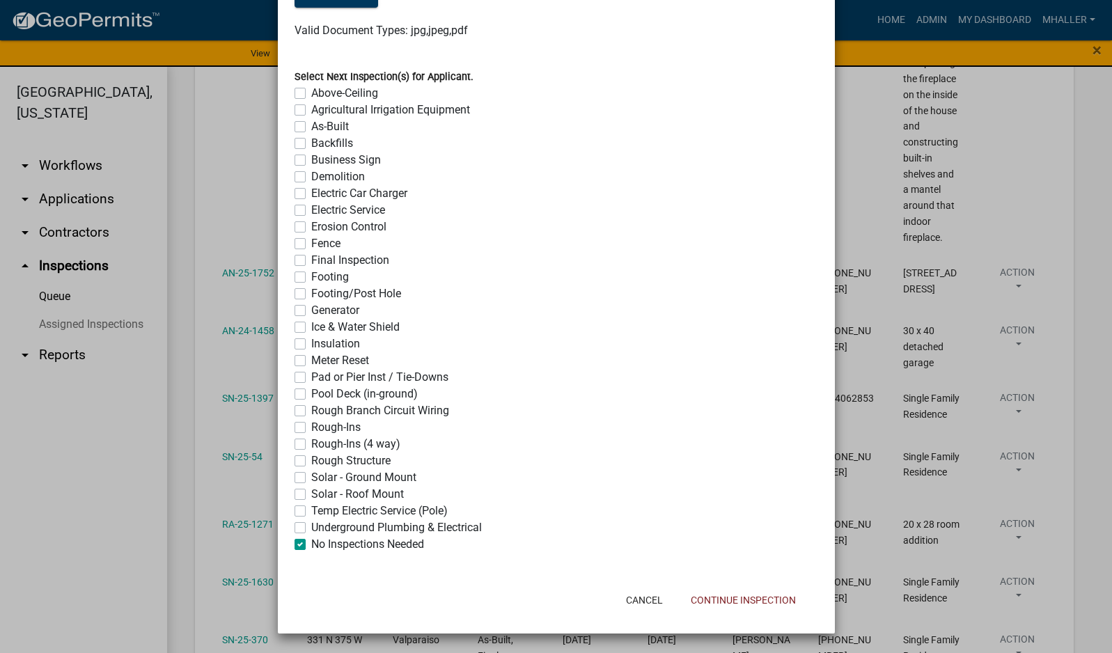
checkbox input "false"
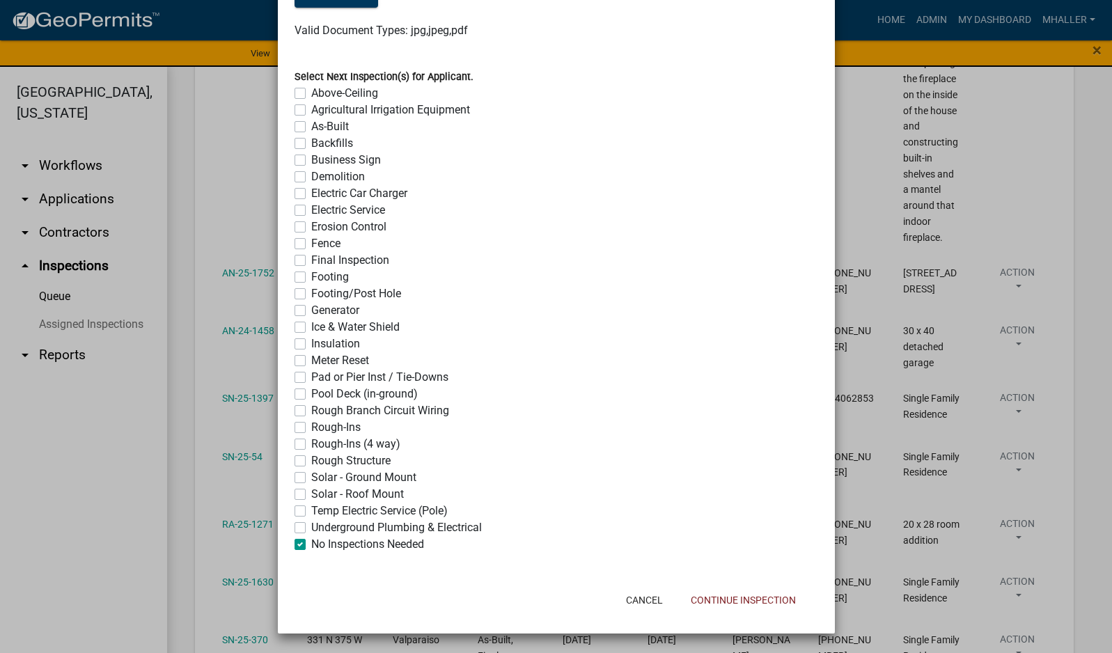
checkbox input "false"
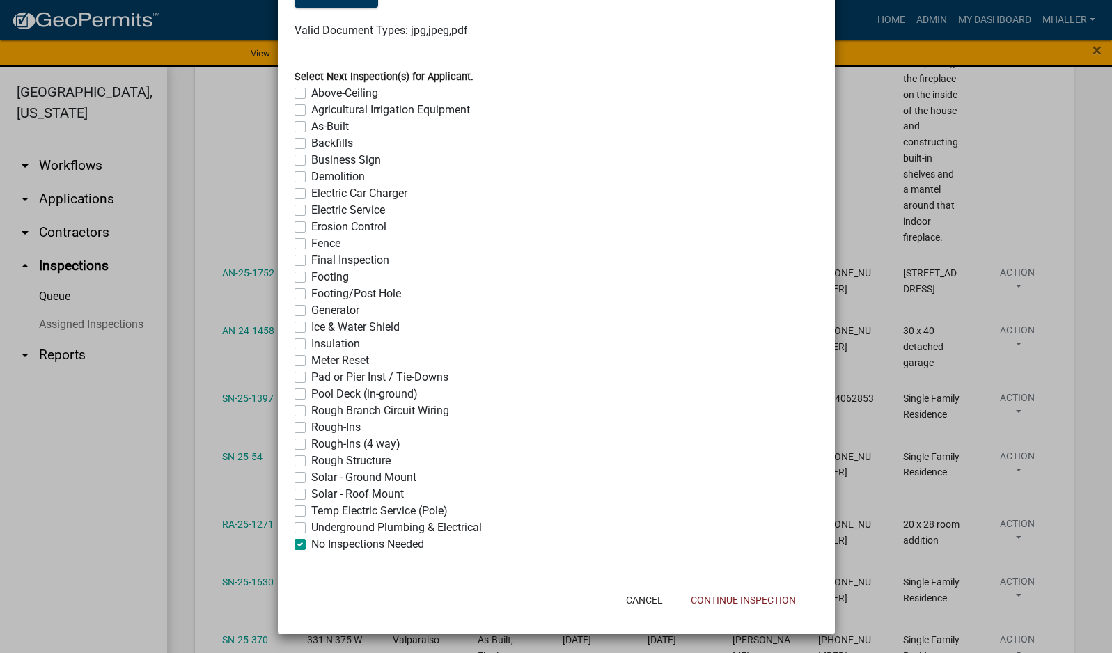
checkbox input "false"
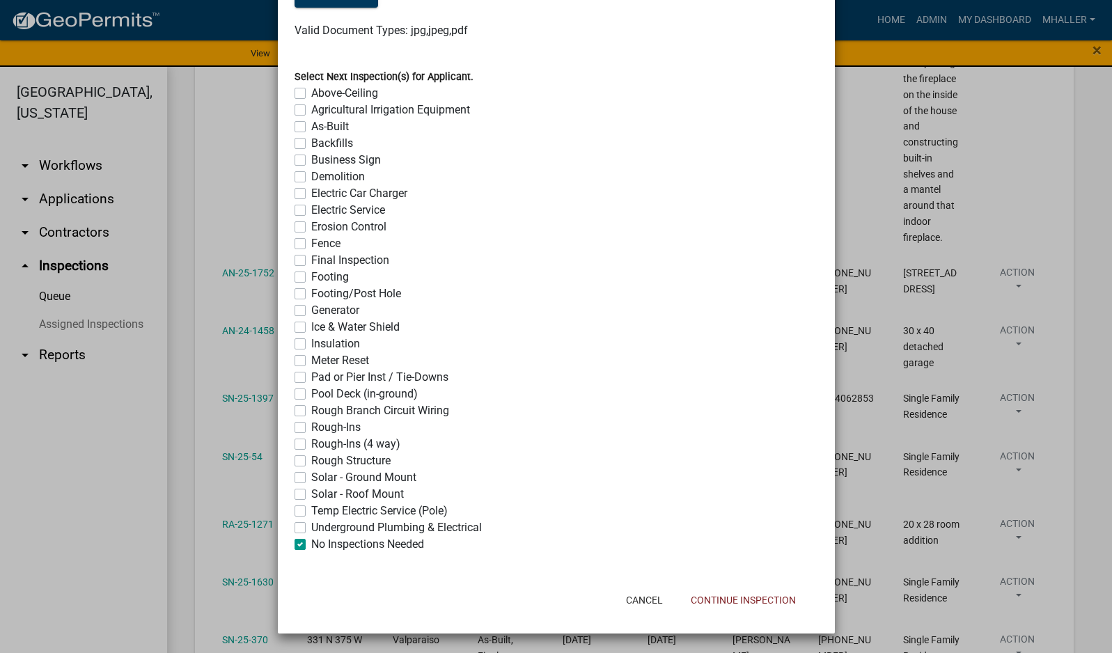
checkbox input "false"
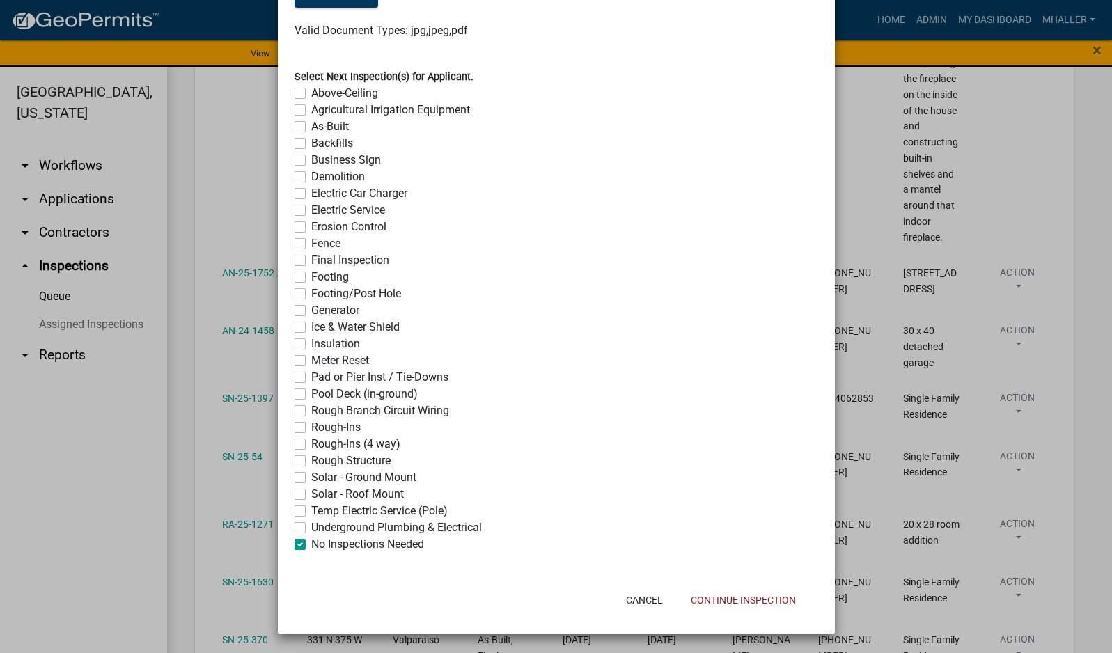
checkbox input "false"
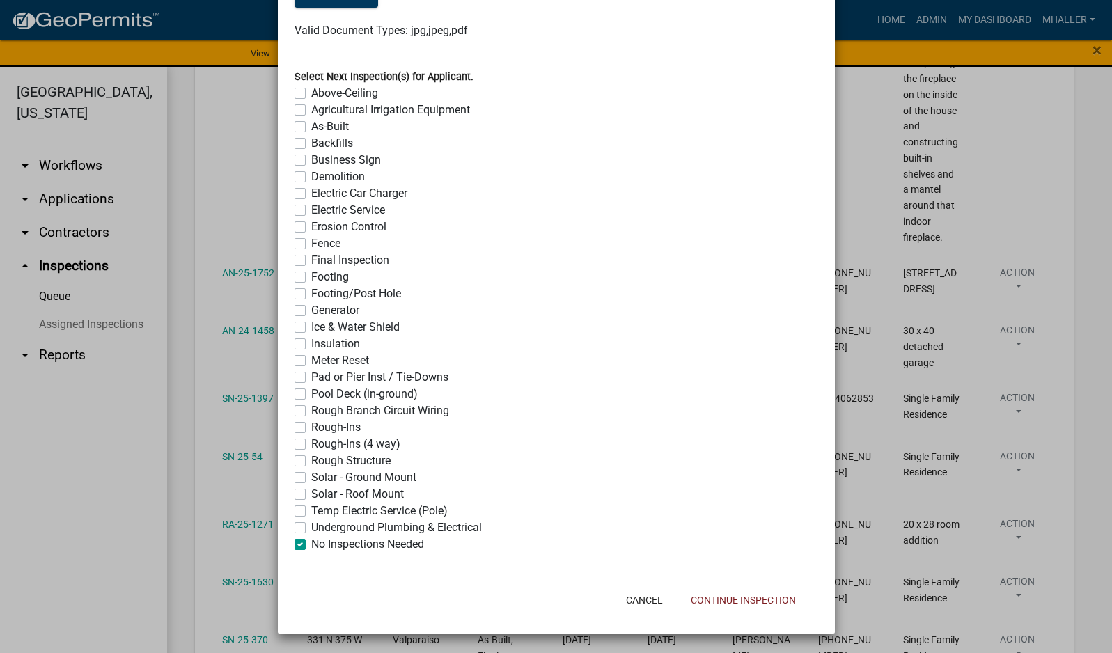
checkbox input "true"
click at [780, 598] on button "Continue Inspection" at bounding box center [743, 600] width 127 height 25
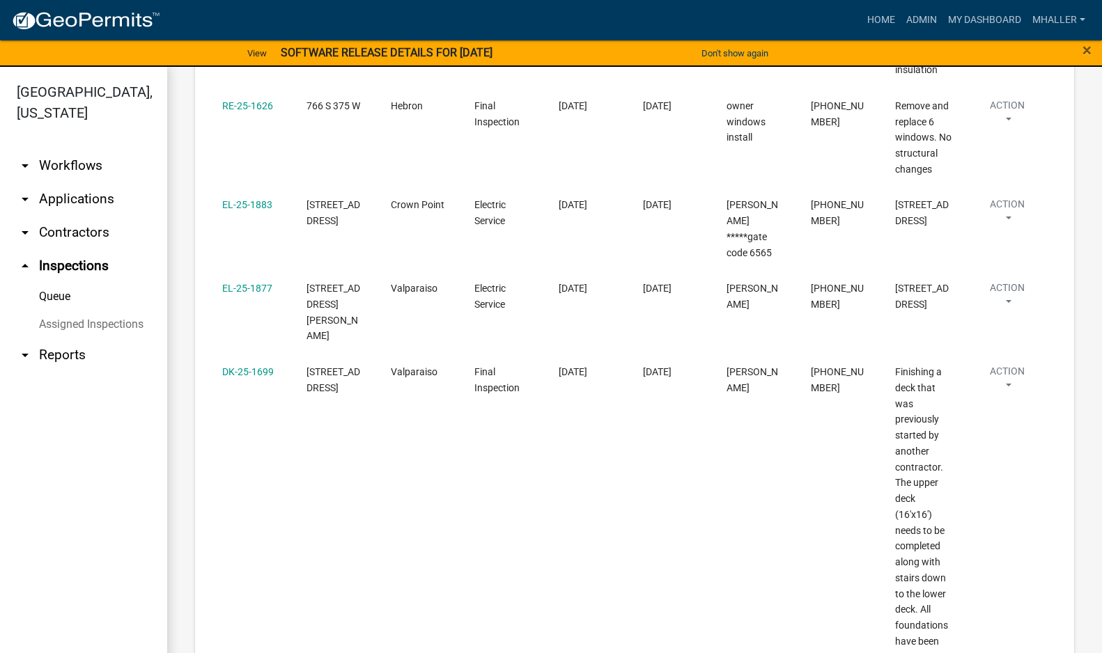
scroll to position [769, 0]
